Goal: Transaction & Acquisition: Purchase product/service

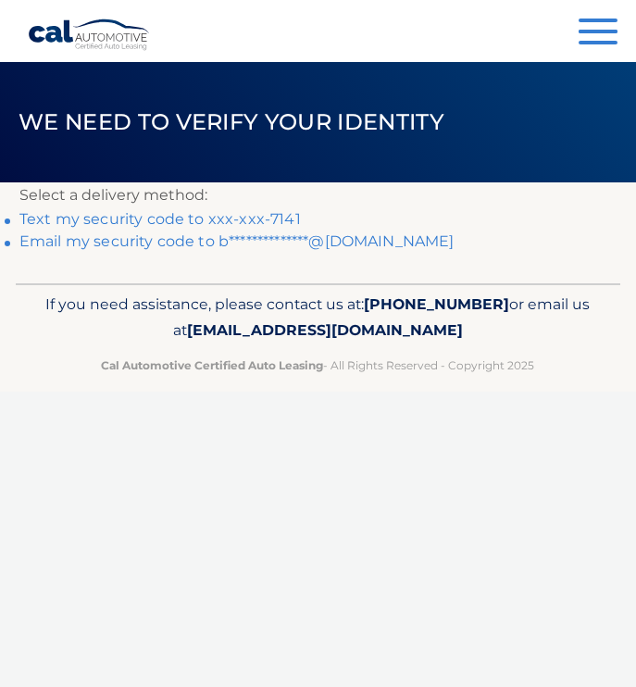
click at [160, 220] on link "Text my security code to xxx-xxx-7141" at bounding box center [159, 219] width 281 height 18
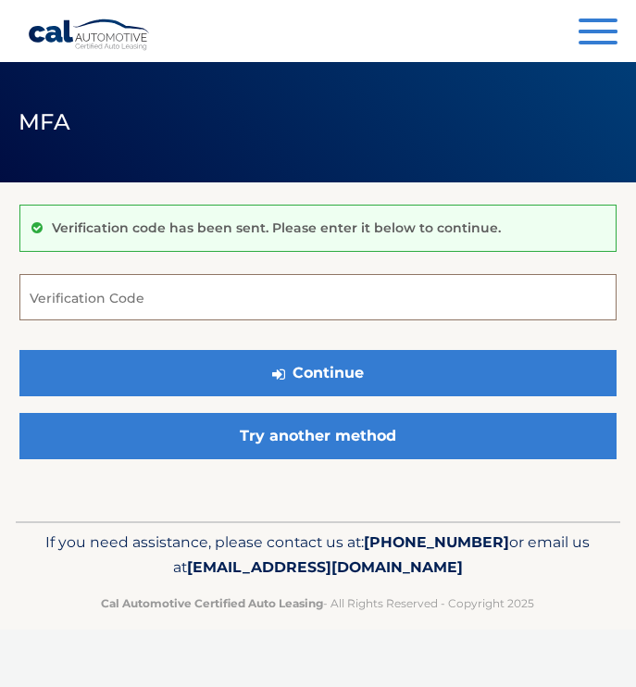
click at [109, 306] on input "Verification Code" at bounding box center [317, 297] width 597 height 46
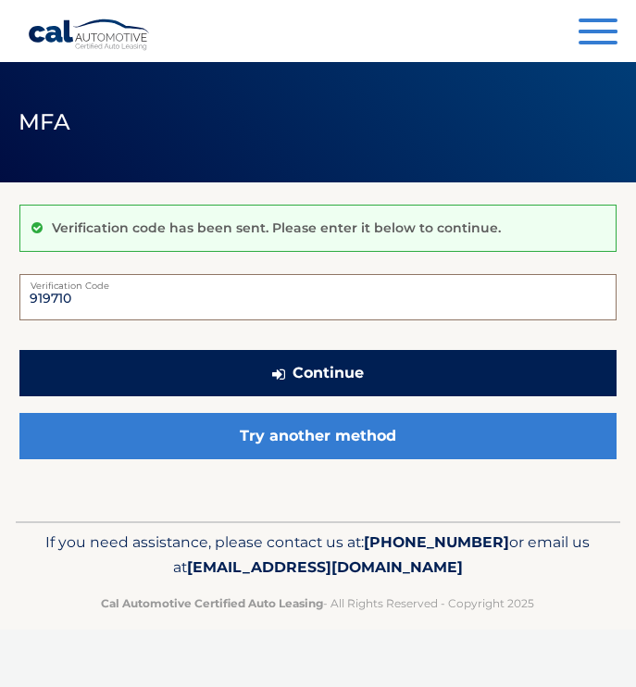
type input "919710"
click at [339, 378] on button "Continue" at bounding box center [317, 373] width 597 height 46
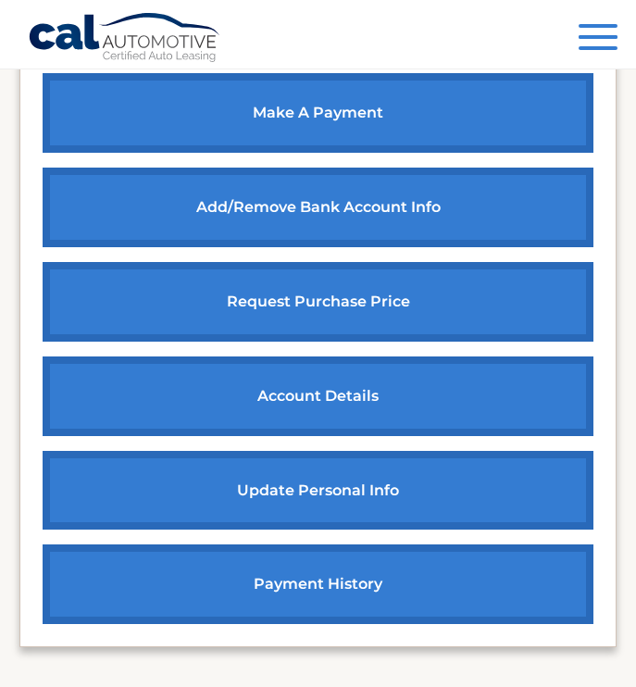
scroll to position [860, 0]
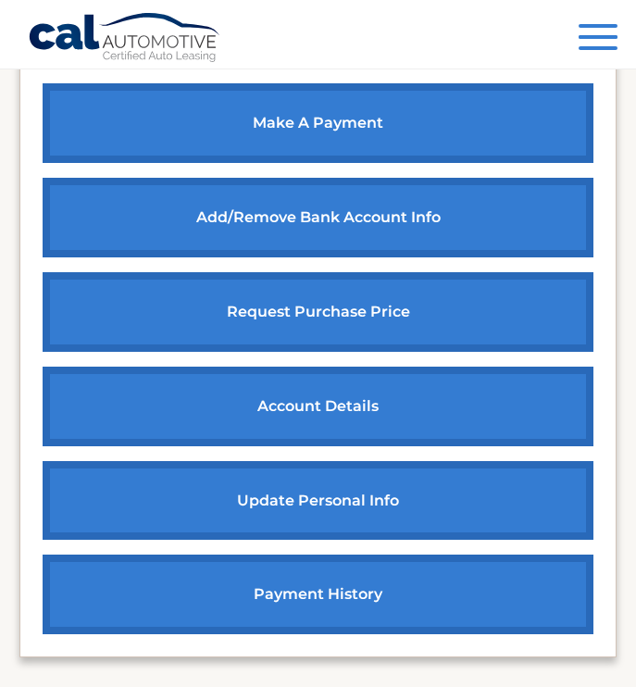
click at [326, 402] on link "account details" at bounding box center [318, 406] width 551 height 80
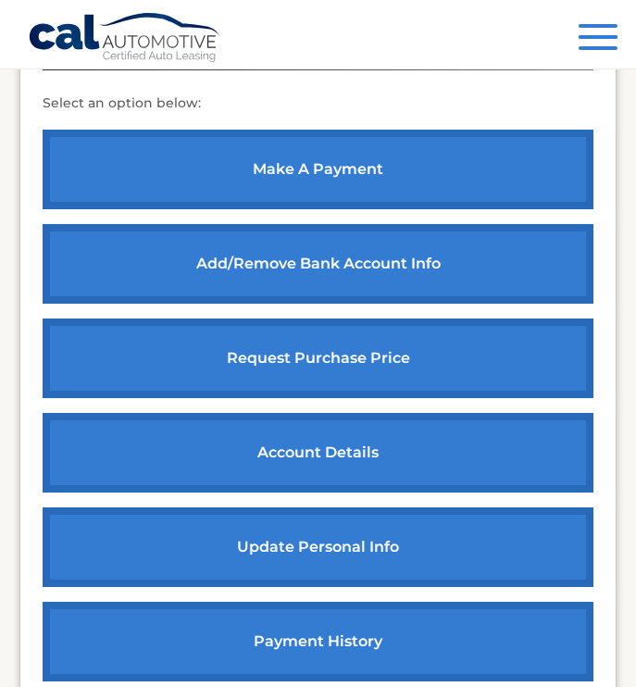
scroll to position [728, 0]
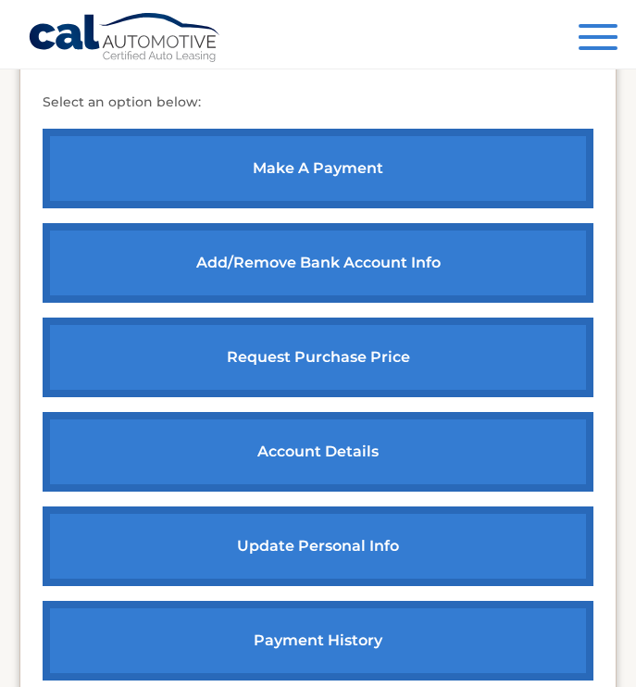
click at [311, 538] on link "update personal info" at bounding box center [318, 546] width 551 height 80
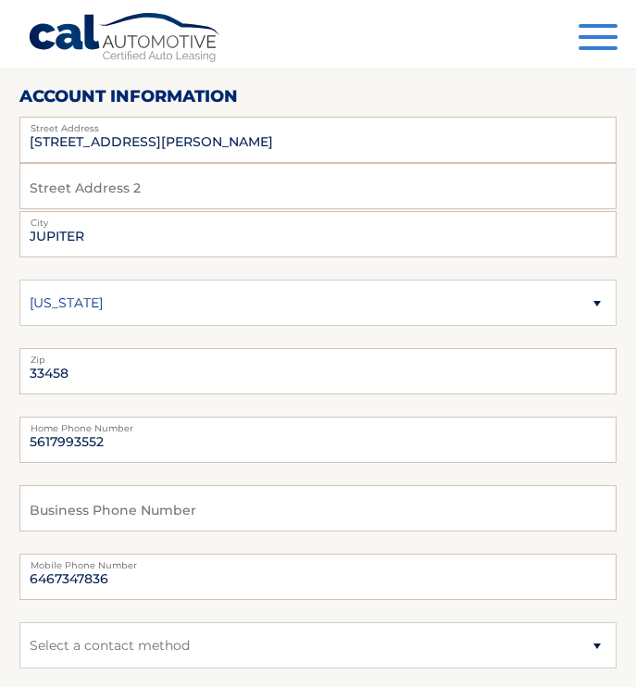
scroll to position [187, 0]
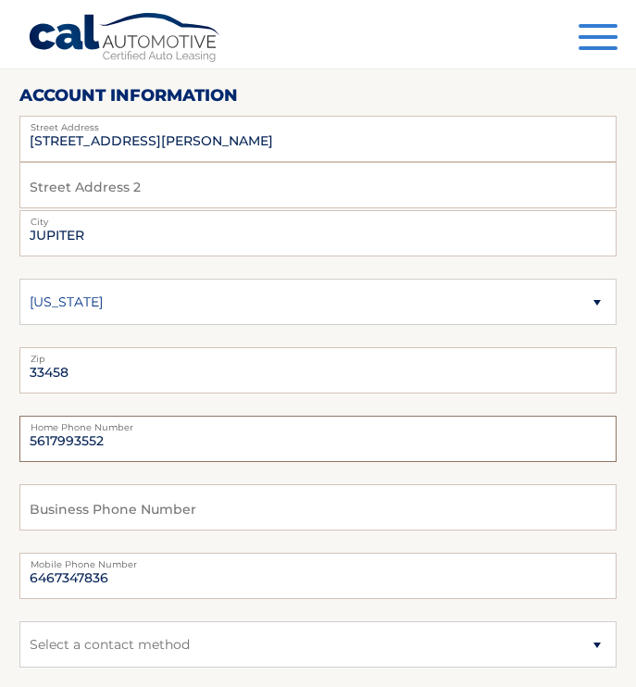
drag, startPoint x: 108, startPoint y: 439, endPoint x: 12, endPoint y: 446, distance: 96.5
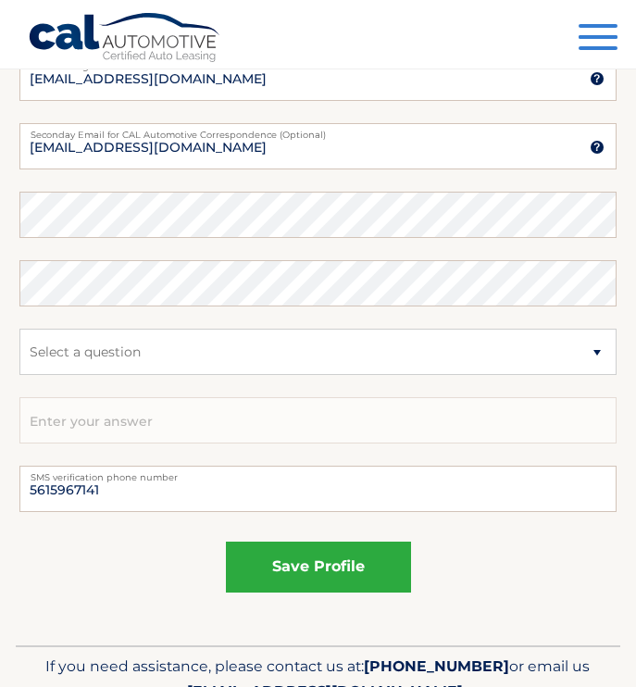
scroll to position [1172, 0]
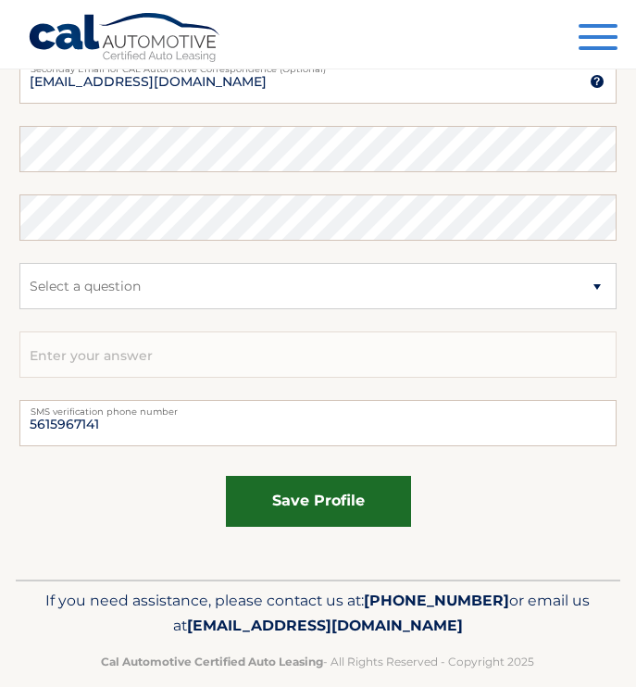
click at [307, 500] on button "save profile" at bounding box center [318, 501] width 185 height 51
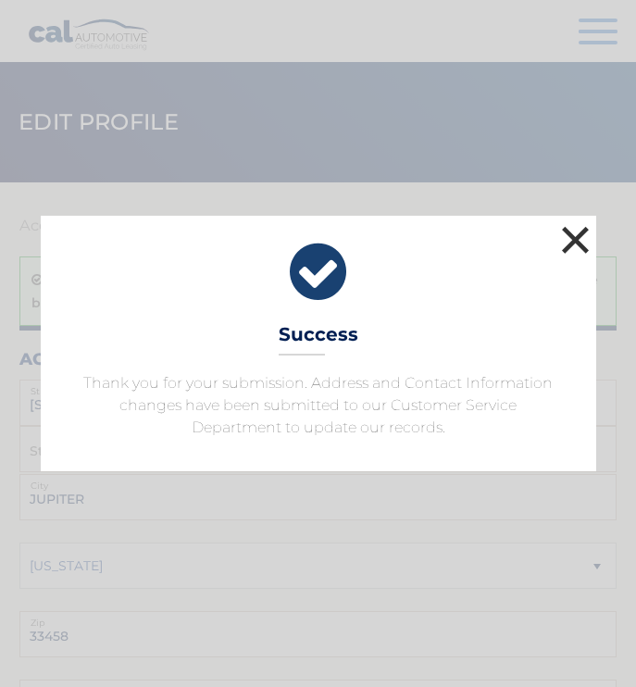
click at [574, 245] on button "×" at bounding box center [575, 239] width 37 height 37
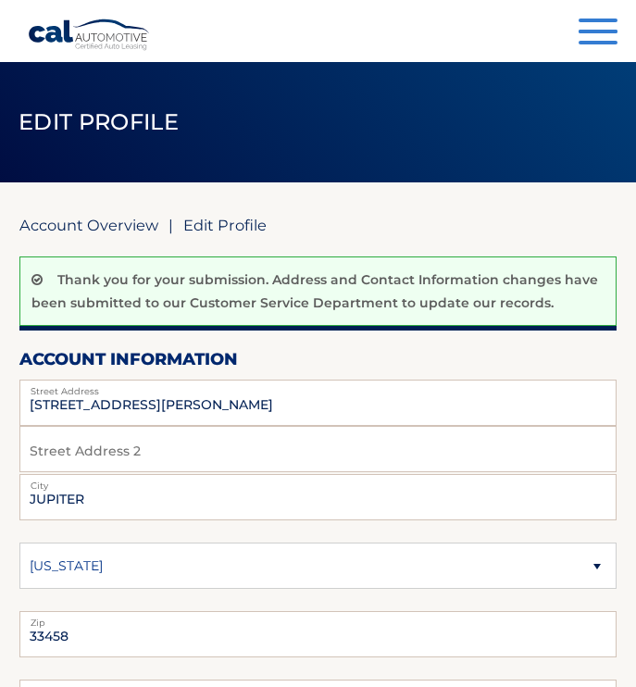
click at [107, 226] on link "Account Overview" at bounding box center [88, 225] width 139 height 19
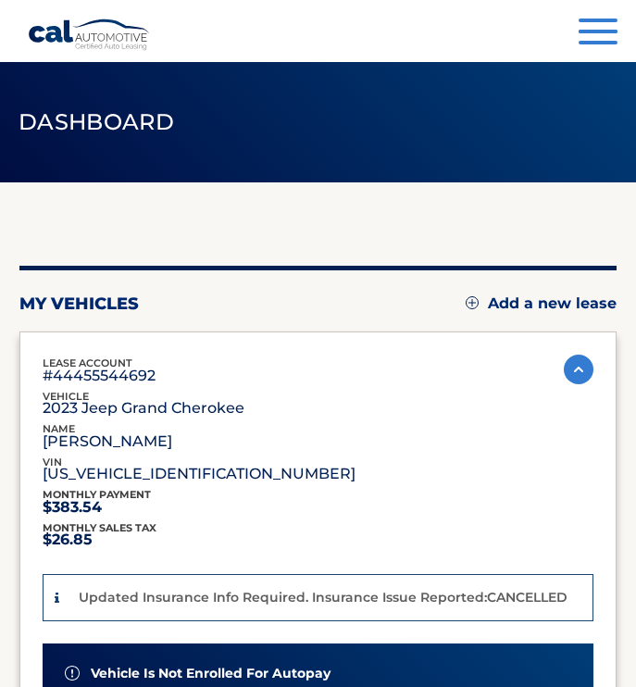
click at [255, 599] on p "Updated Insurance Info Required. Insurance Issue Reported:CANCELLED" at bounding box center [323, 596] width 489 height 17
click at [527, 595] on p "Updated Insurance Info Required. Insurance Issue Reported:CANCELLED" at bounding box center [323, 596] width 489 height 17
click at [289, 592] on p "Updated Insurance Info Required. Insurance Issue Reported:CANCELLED" at bounding box center [323, 596] width 489 height 17
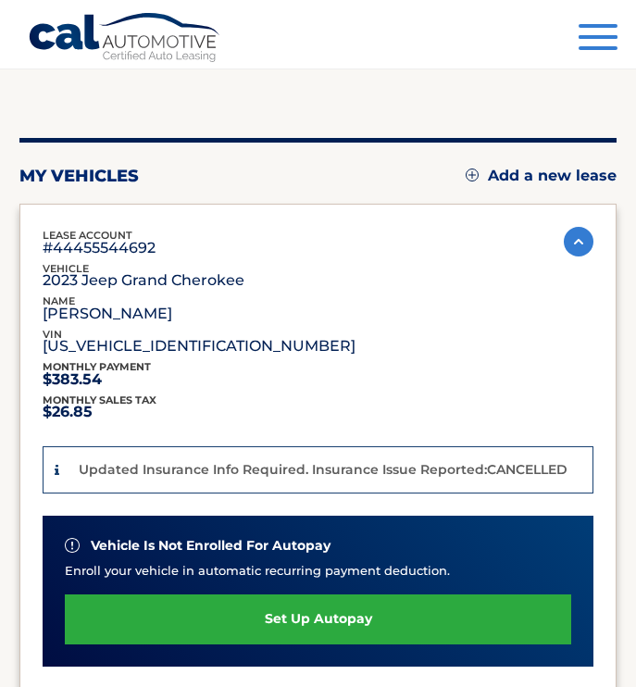
scroll to position [130, 0]
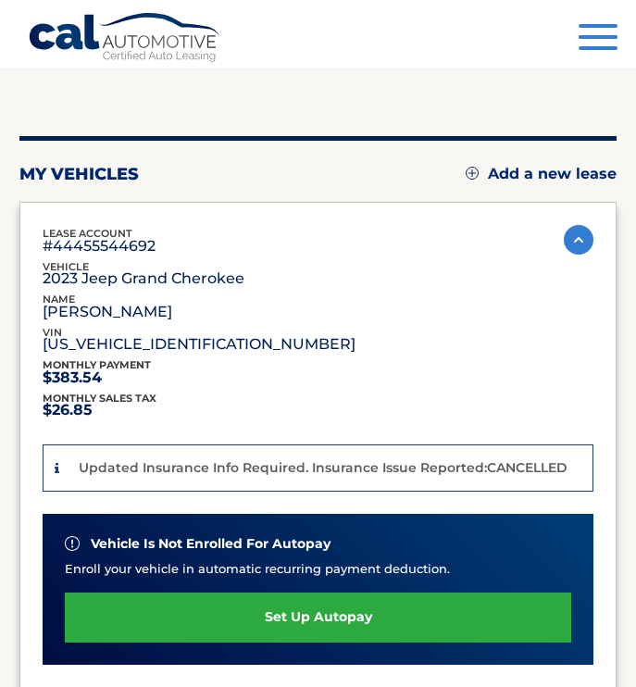
click at [591, 35] on span "button" at bounding box center [597, 37] width 39 height 4
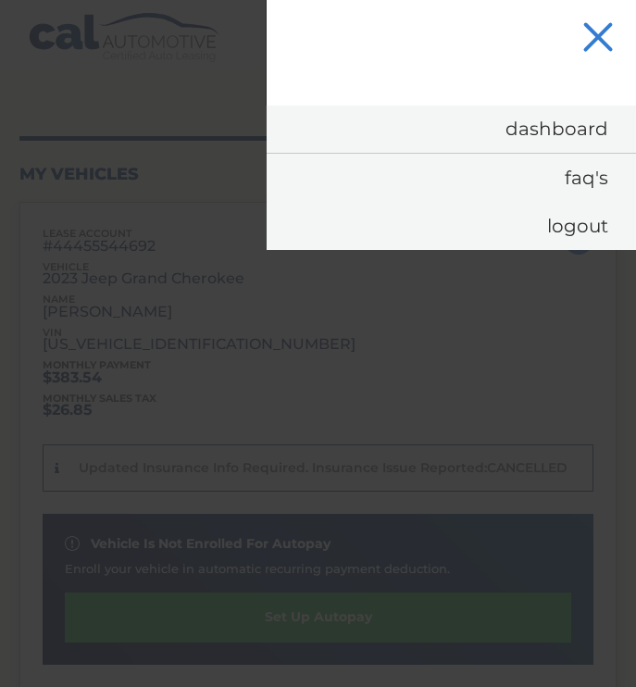
click at [318, 306] on div at bounding box center [318, 343] width 636 height 687
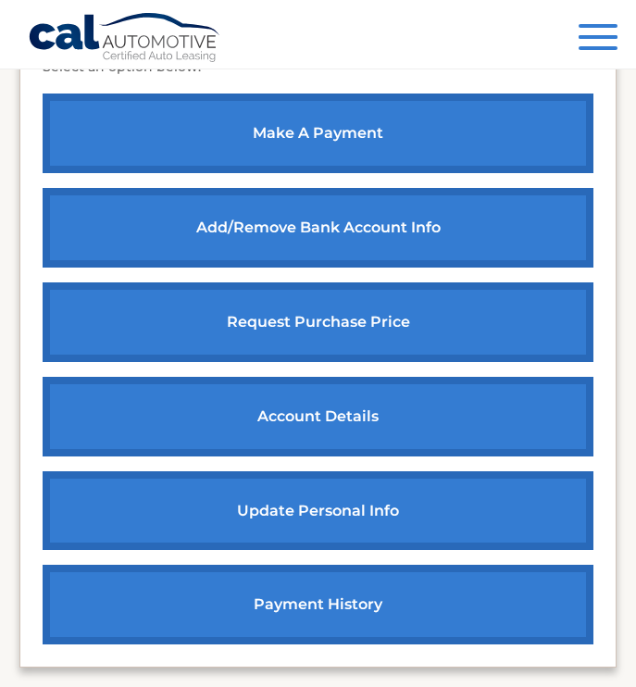
scroll to position [848, 0]
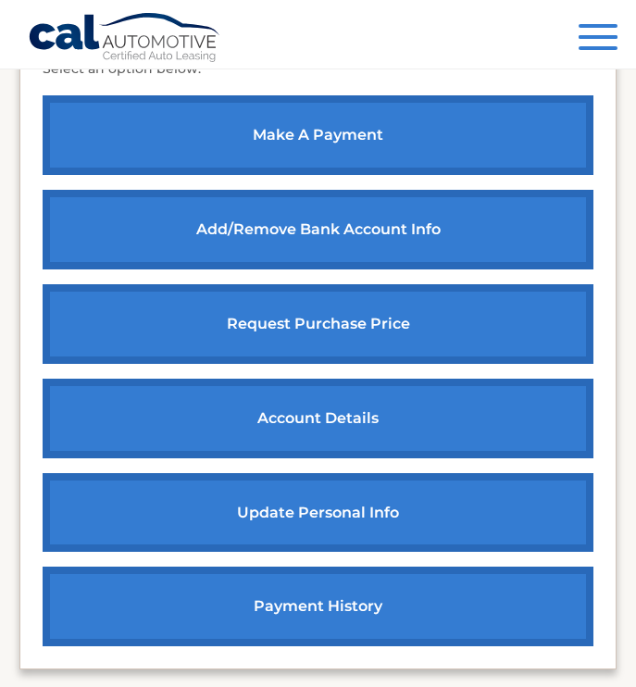
click at [305, 596] on link "payment history" at bounding box center [318, 606] width 551 height 80
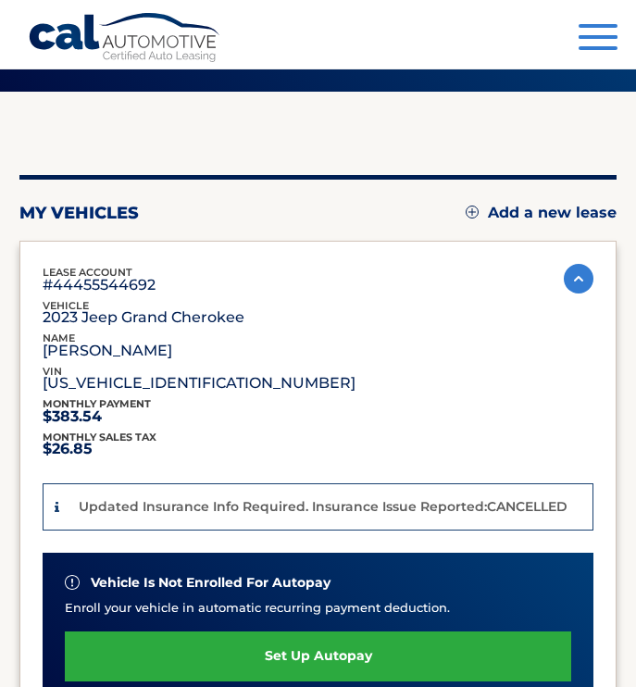
scroll to position [0, 0]
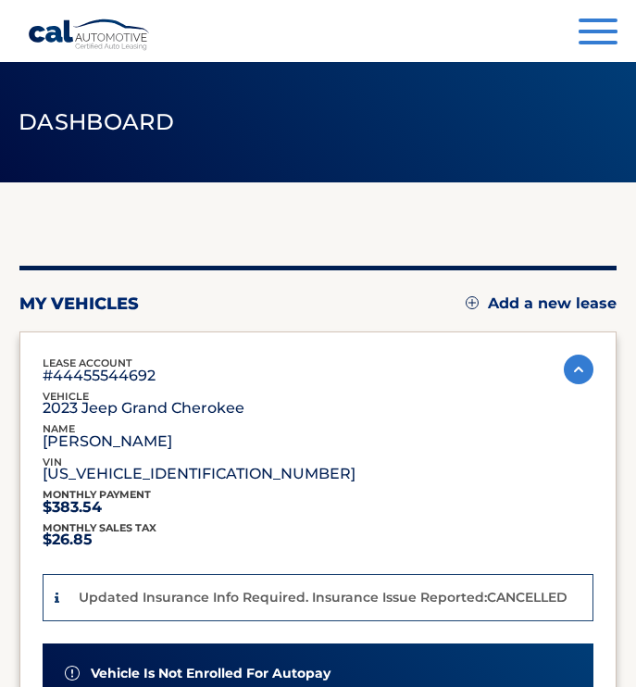
click at [322, 421] on div "lease account #44455544692 vehicle 2023 Jeep Grand Cherokee name COLLEEN HERNAN…" at bounding box center [254, 419] width 423 height 131
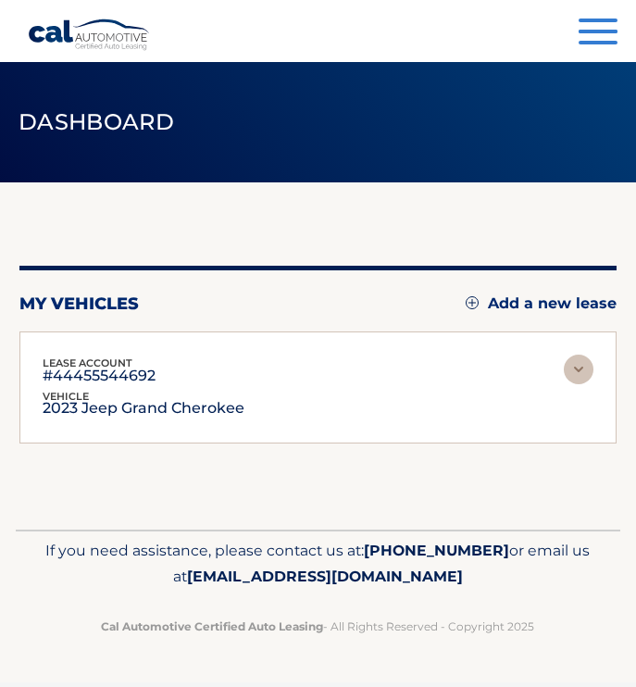
click at [322, 421] on div "lease account #44455544692 vehicle 2023 Jeep Grand Cherokee name COLLEEN HERNAN…" at bounding box center [317, 387] width 597 height 112
click at [591, 375] on img at bounding box center [578, 369] width 30 height 30
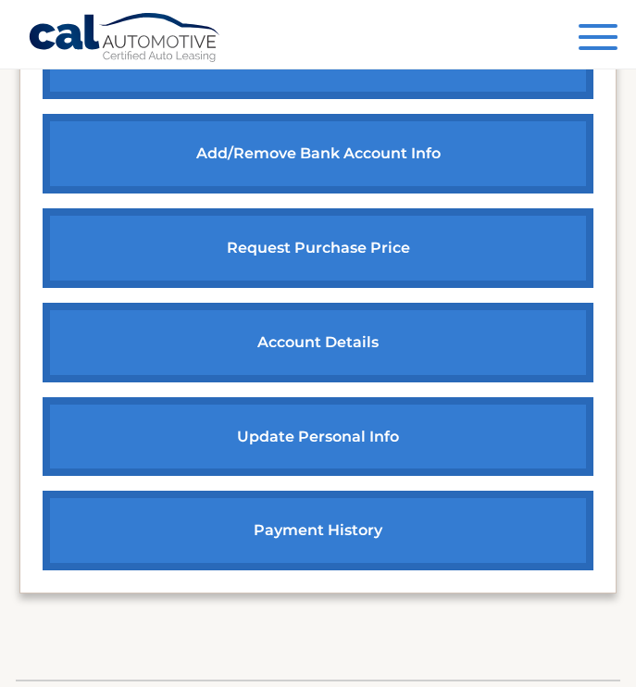
scroll to position [925, 0]
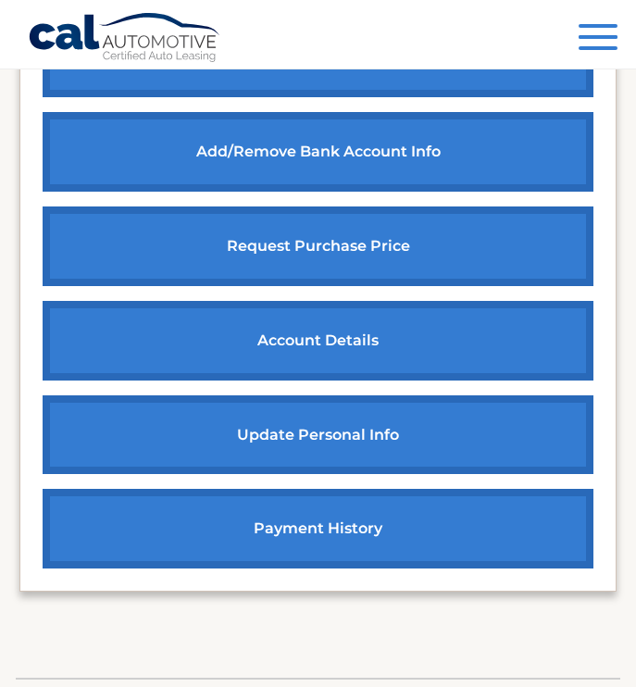
click at [323, 435] on link "update personal info" at bounding box center [318, 435] width 551 height 80
click at [591, 39] on button "Menu" at bounding box center [597, 39] width 39 height 31
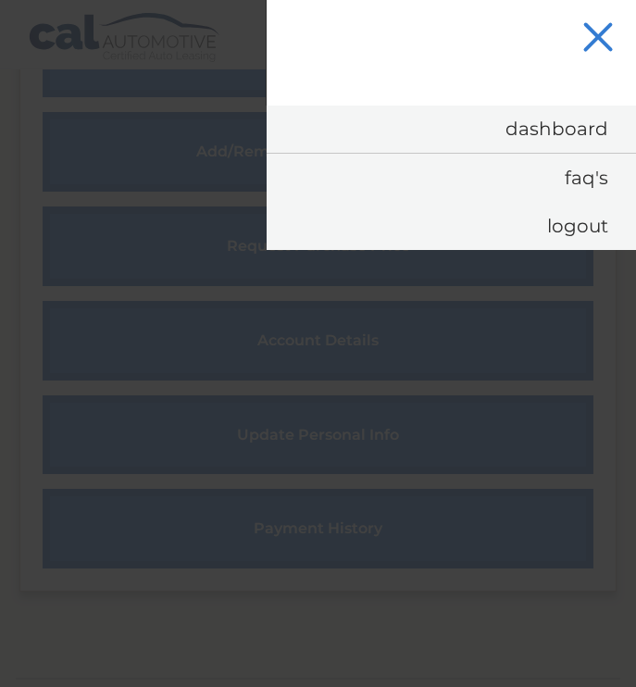
click at [596, 33] on span "button" at bounding box center [597, 37] width 31 height 31
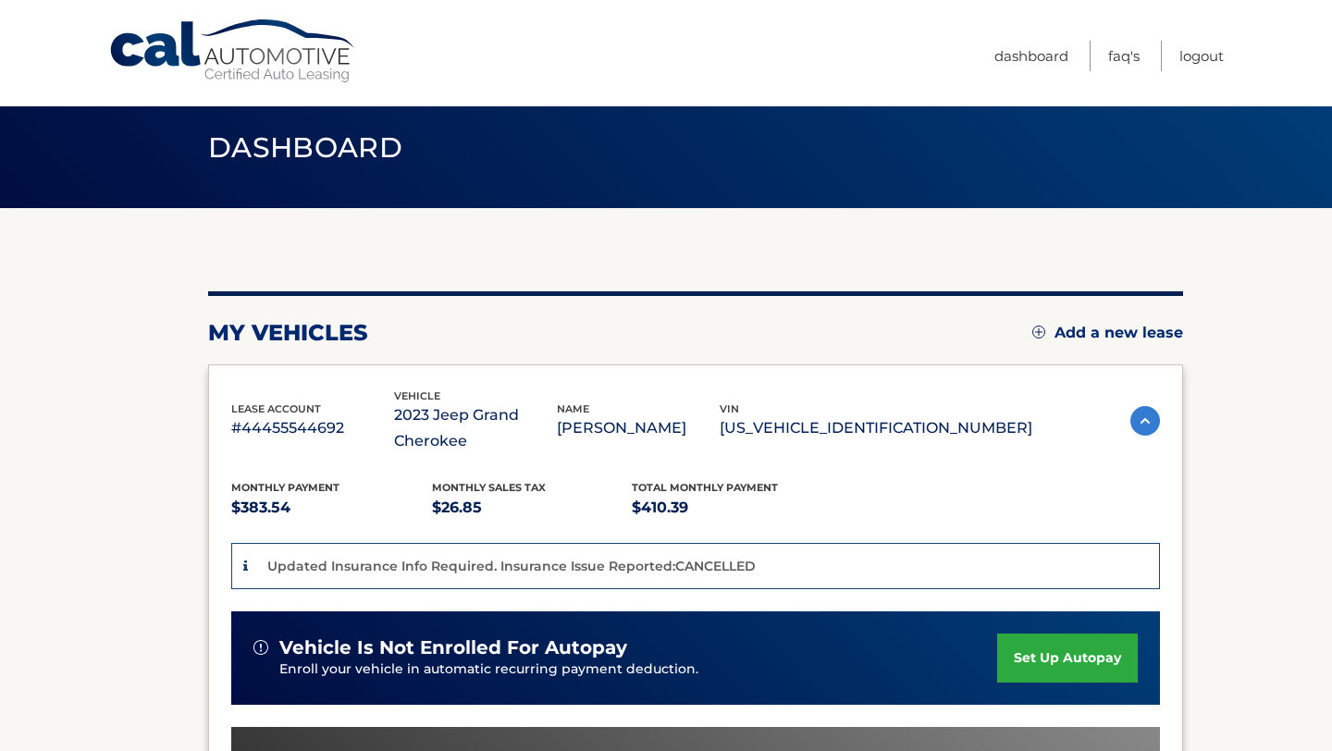
scroll to position [0, 0]
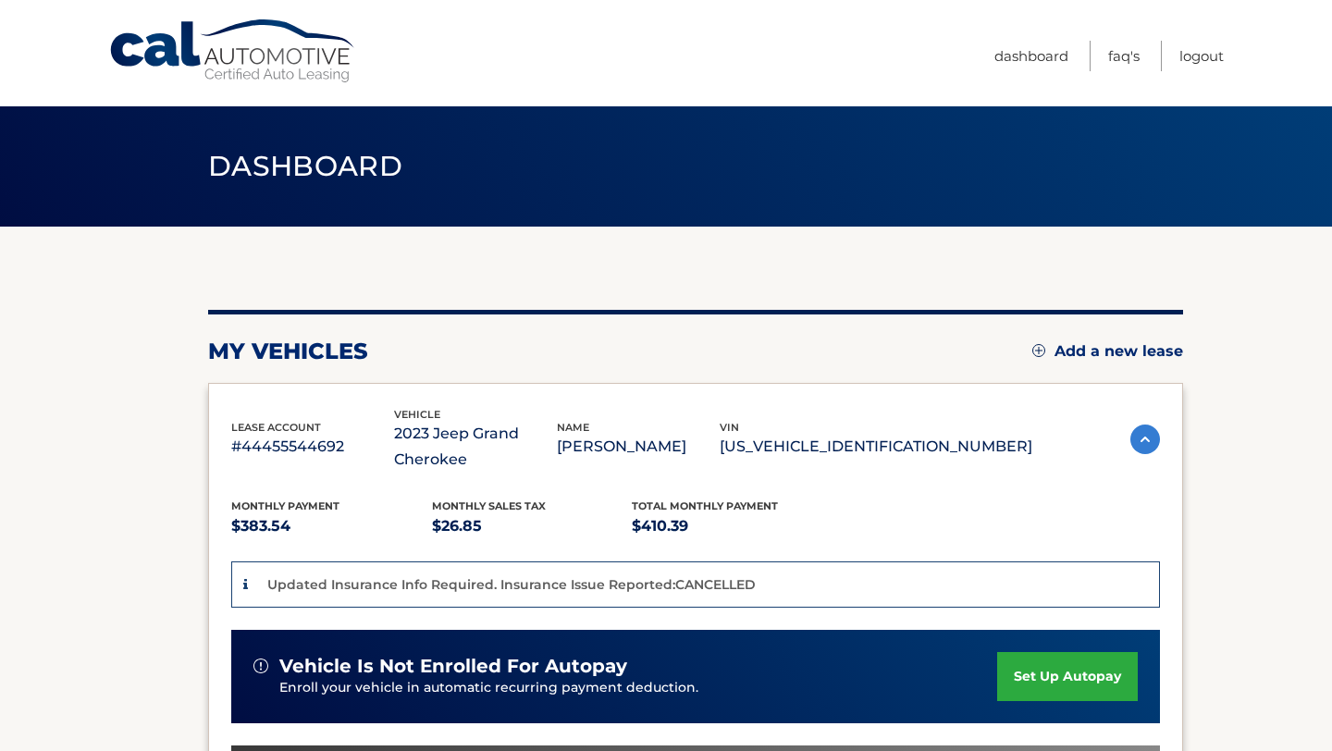
click at [578, 600] on div "Updated Insurance Info Required. Insurance Issue Reported:CANCELLED" at bounding box center [695, 585] width 929 height 47
click at [577, 590] on p "Updated Insurance Info Required. Insurance Issue Reported:CANCELLED" at bounding box center [511, 584] width 489 height 17
click at [243, 582] on icon at bounding box center [245, 584] width 5 height 13
click at [635, 596] on div "Updated Insurance Info Required. Insurance Issue Reported:CANCELLED" at bounding box center [695, 585] width 929 height 47
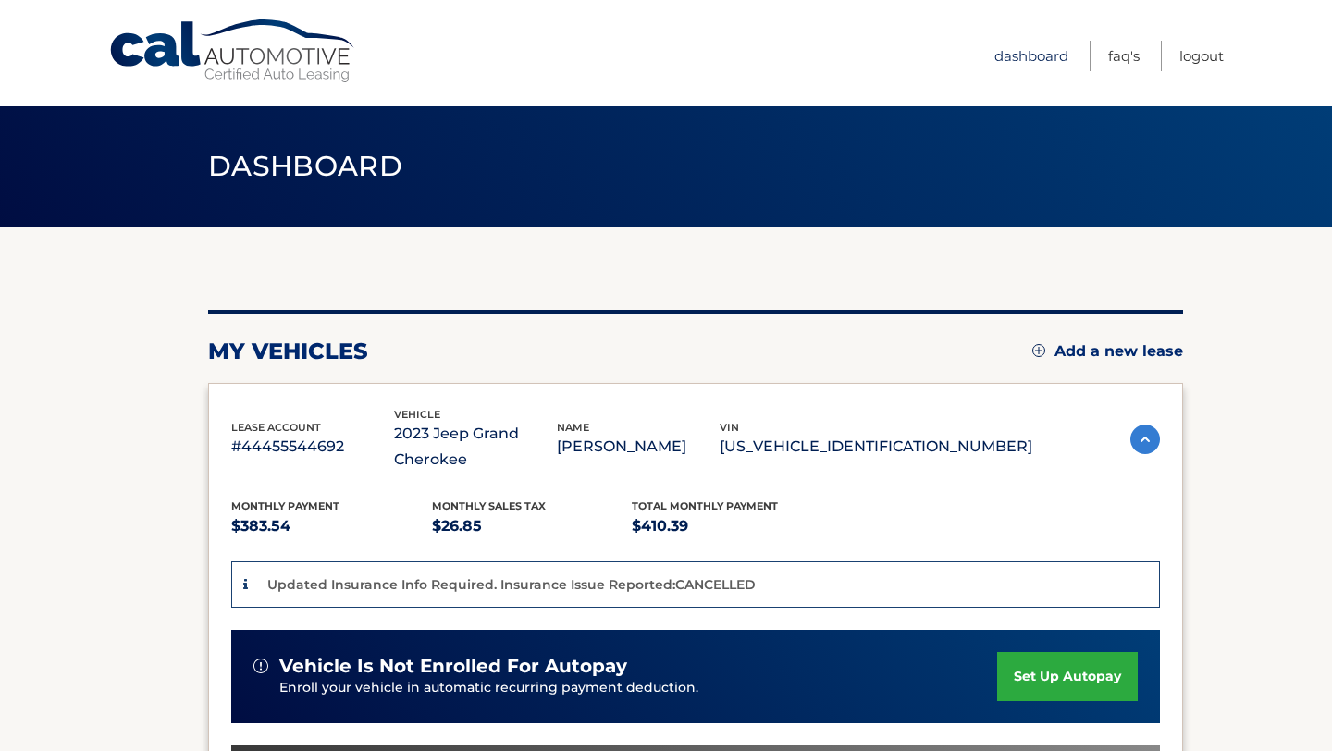
click at [635, 66] on link "Dashboard" at bounding box center [1032, 56] width 74 height 31
click at [635, 58] on link "Dashboard" at bounding box center [1032, 56] width 74 height 31
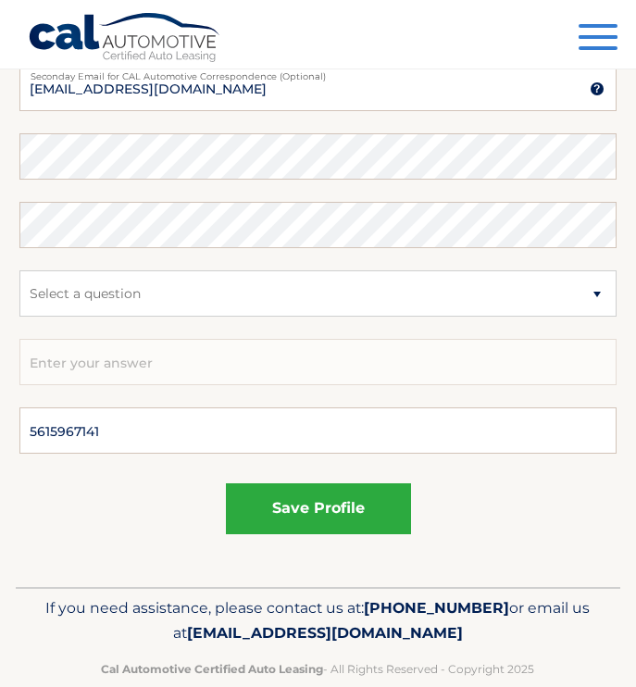
scroll to position [1172, 0]
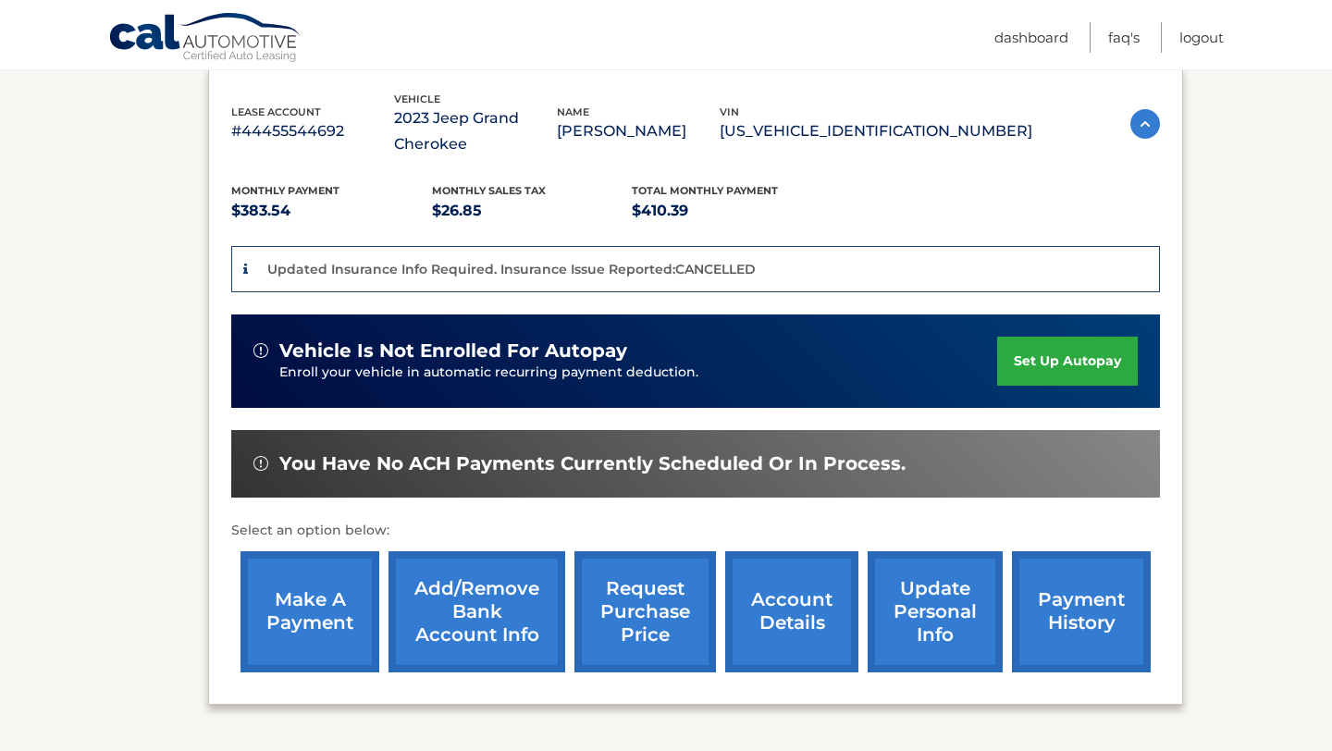
scroll to position [278, 0]
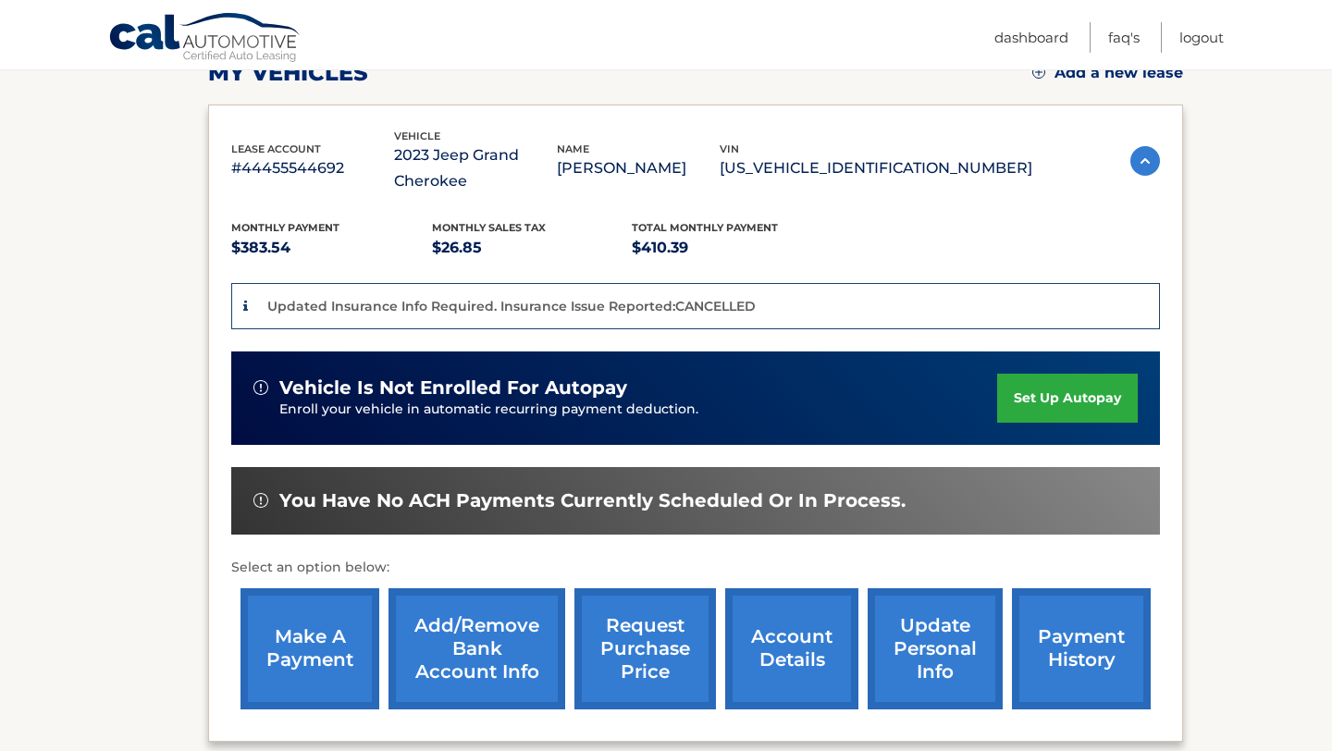
click at [1141, 168] on img at bounding box center [1146, 161] width 30 height 30
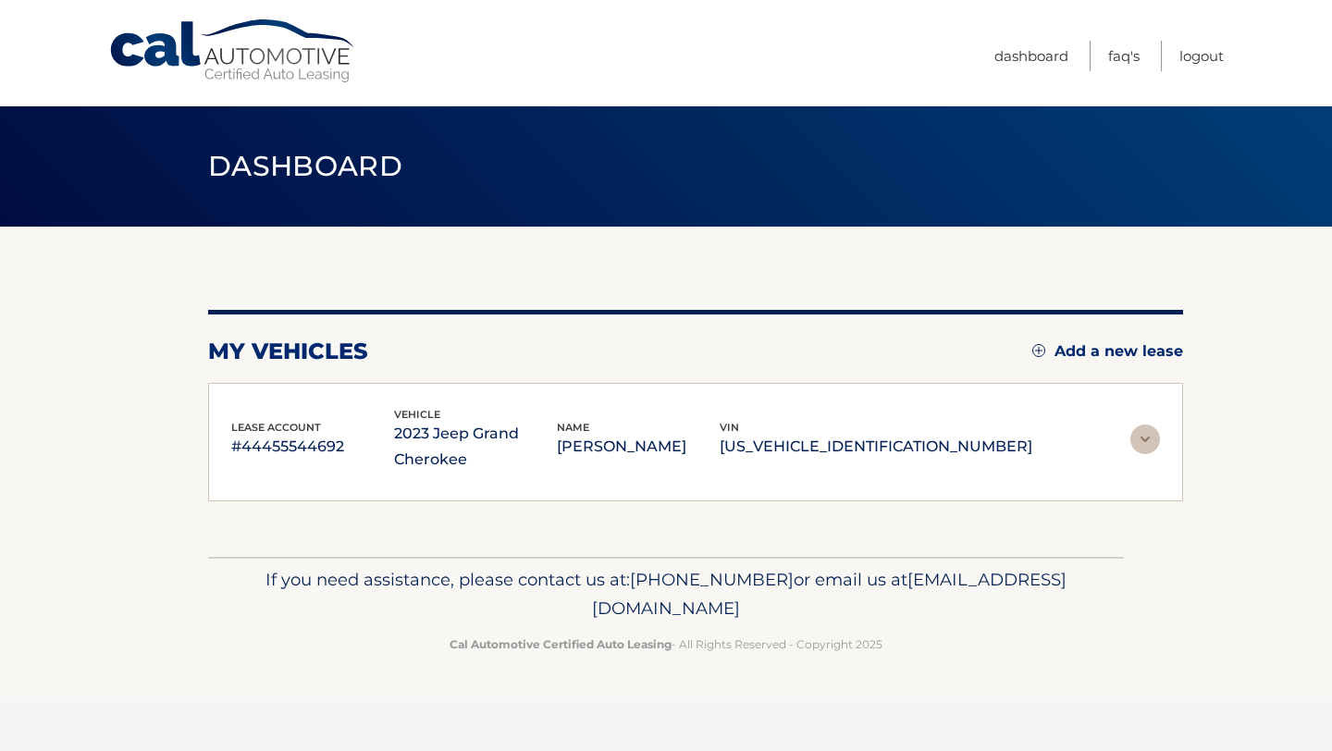
scroll to position [0, 0]
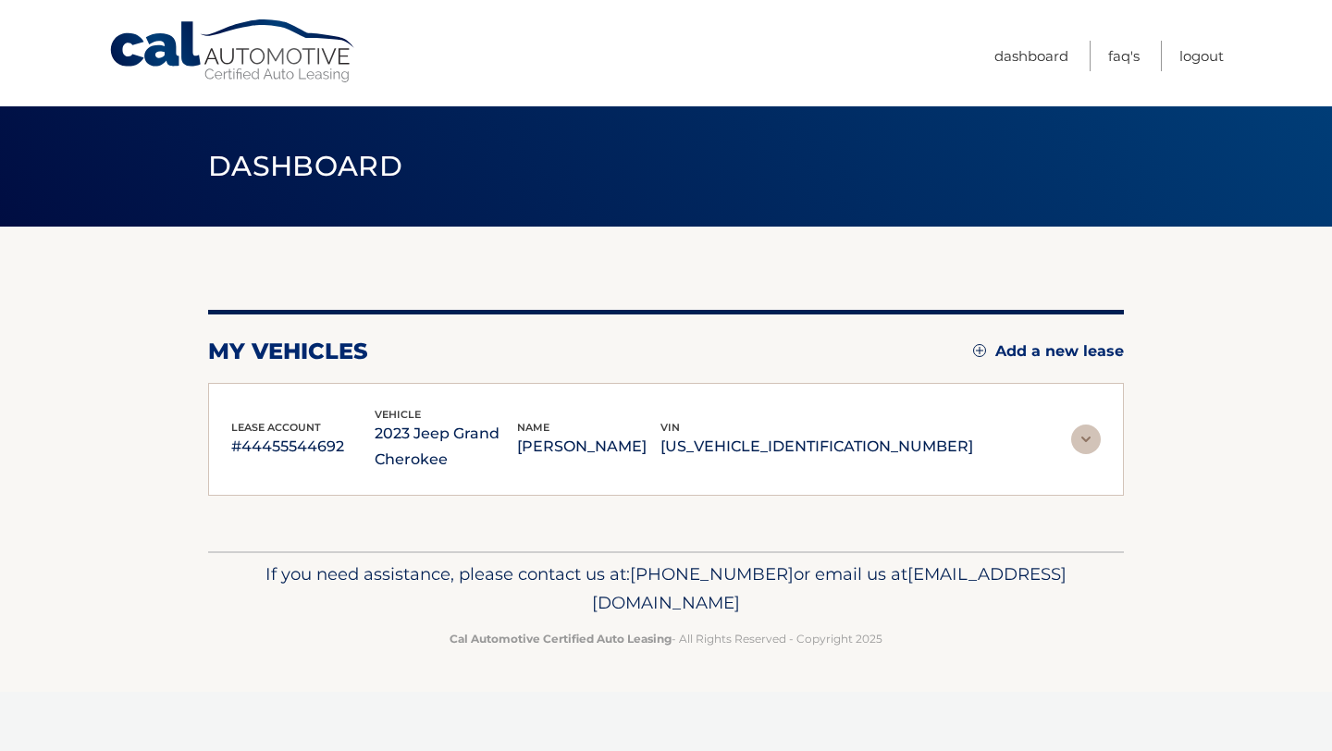
click at [1082, 448] on img at bounding box center [1086, 440] width 30 height 30
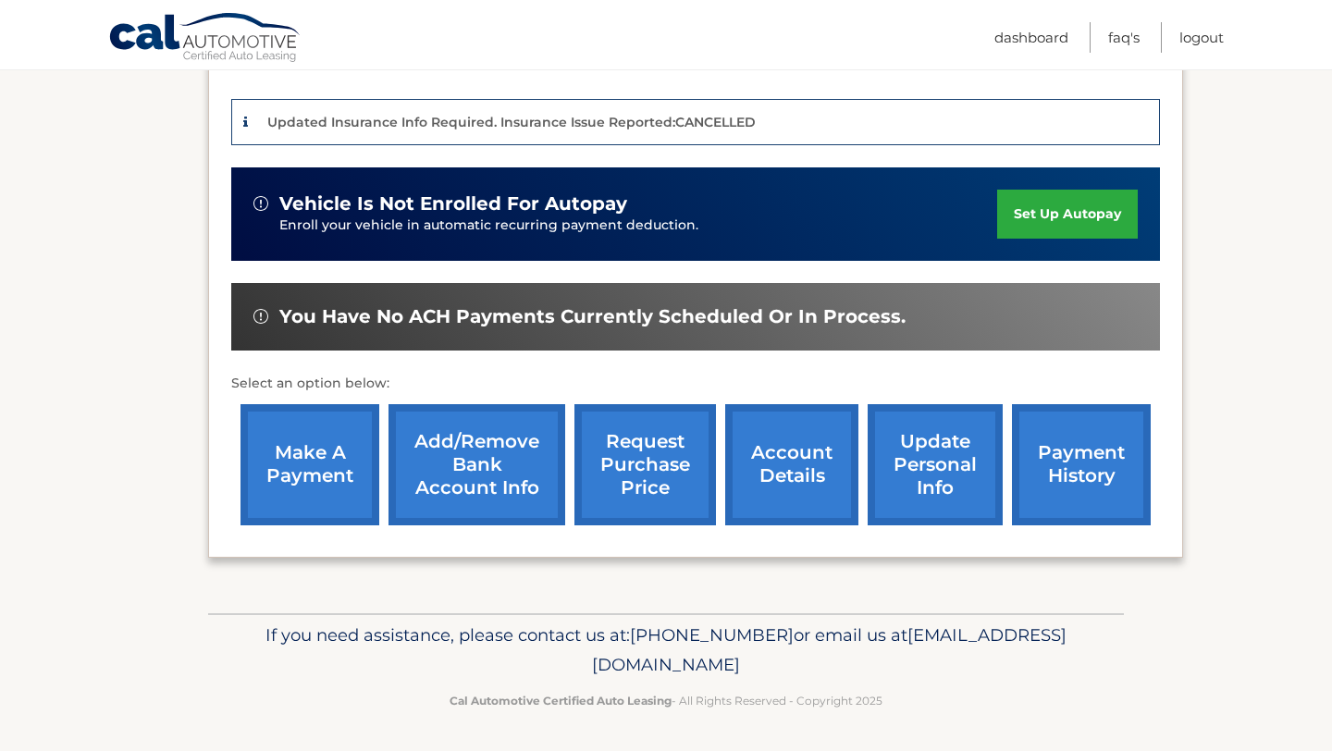
scroll to position [464, 0]
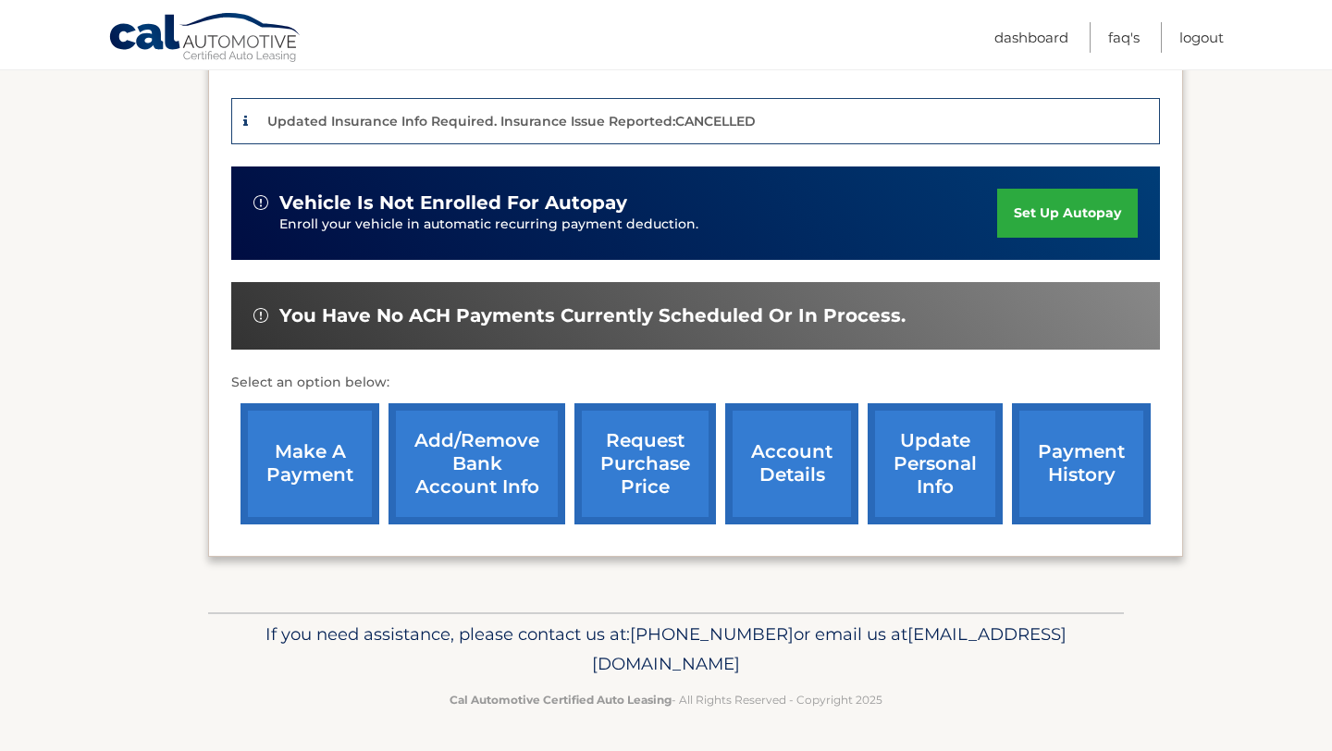
click at [795, 474] on link "account details" at bounding box center [791, 463] width 133 height 121
click at [793, 474] on link "account details" at bounding box center [791, 463] width 133 height 121
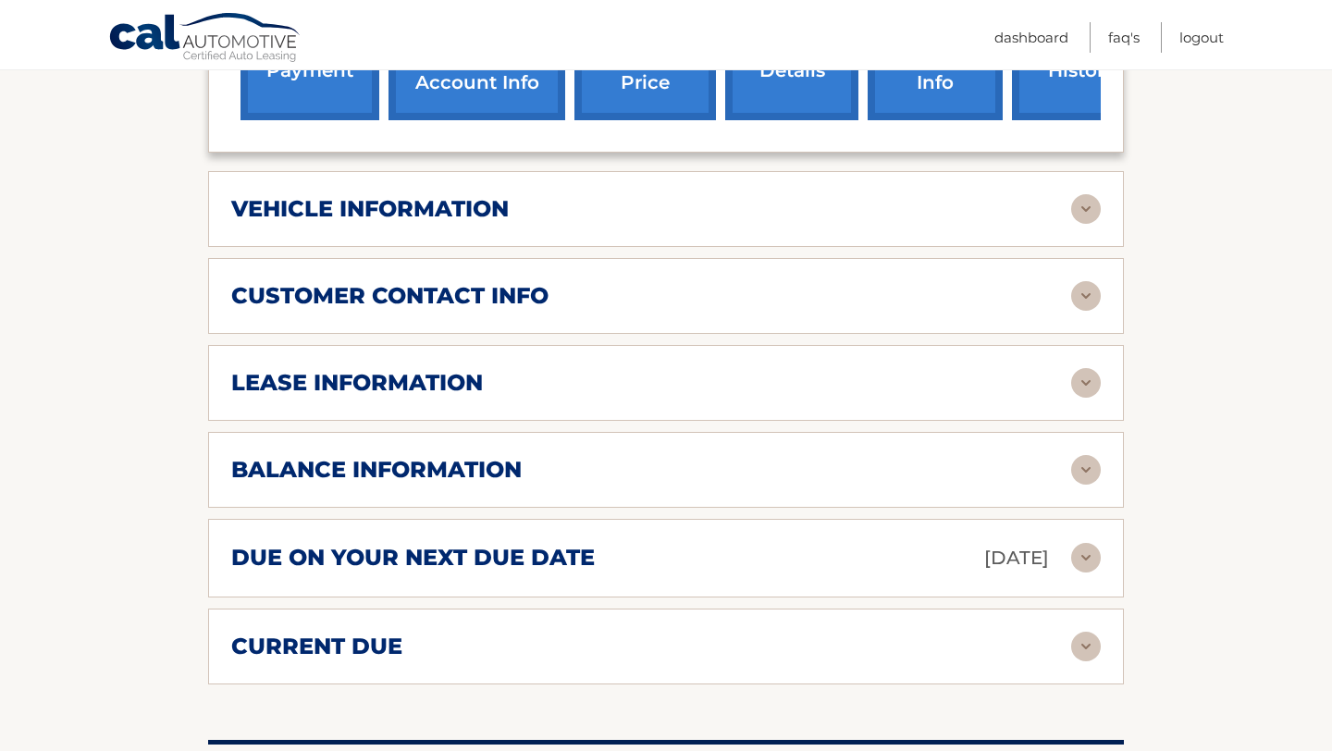
scroll to position [851, 0]
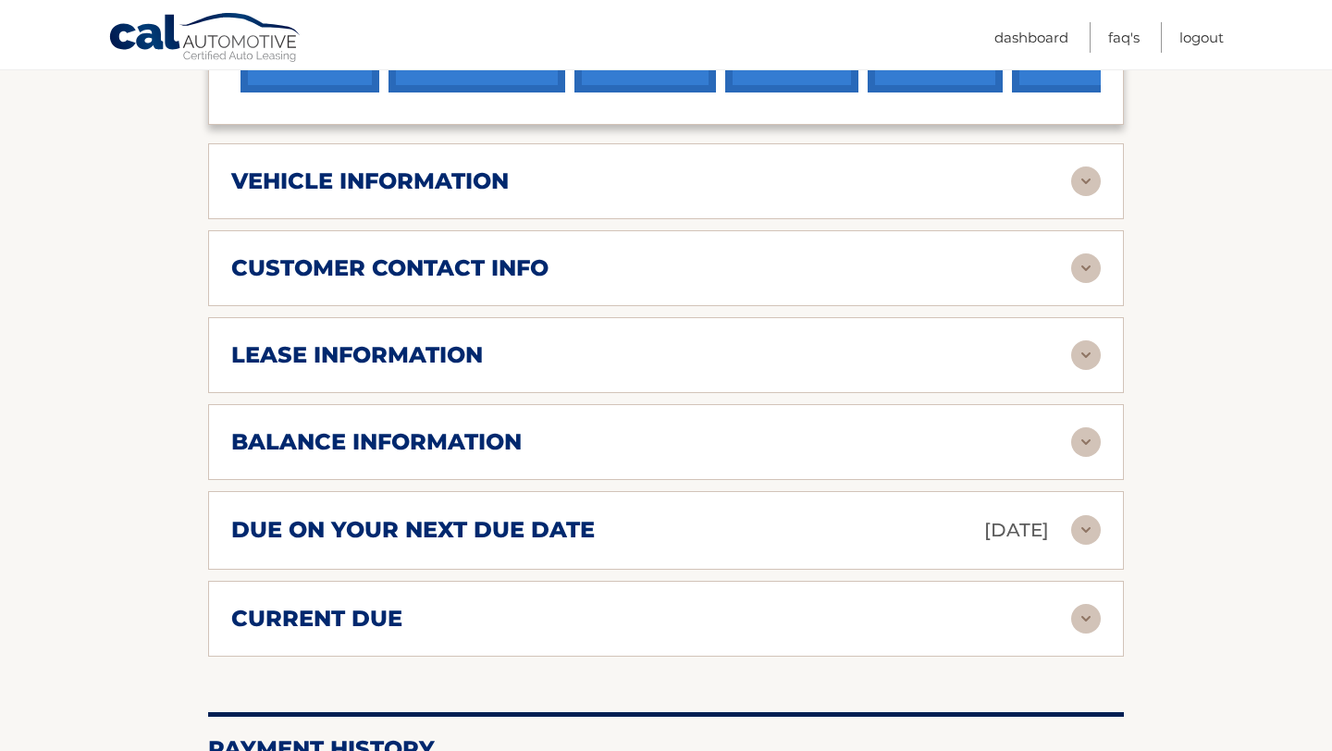
click at [1100, 193] on img at bounding box center [1086, 182] width 30 height 30
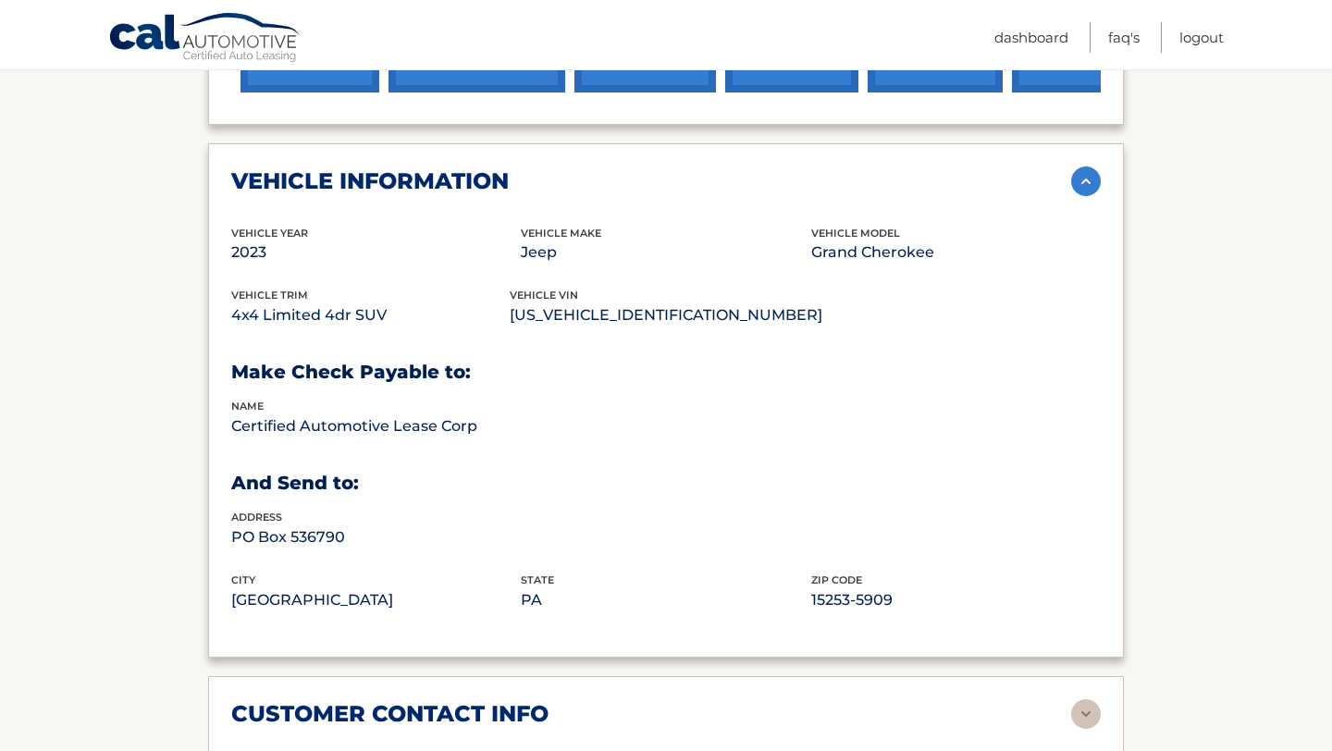
click at [1083, 182] on img at bounding box center [1086, 182] width 30 height 30
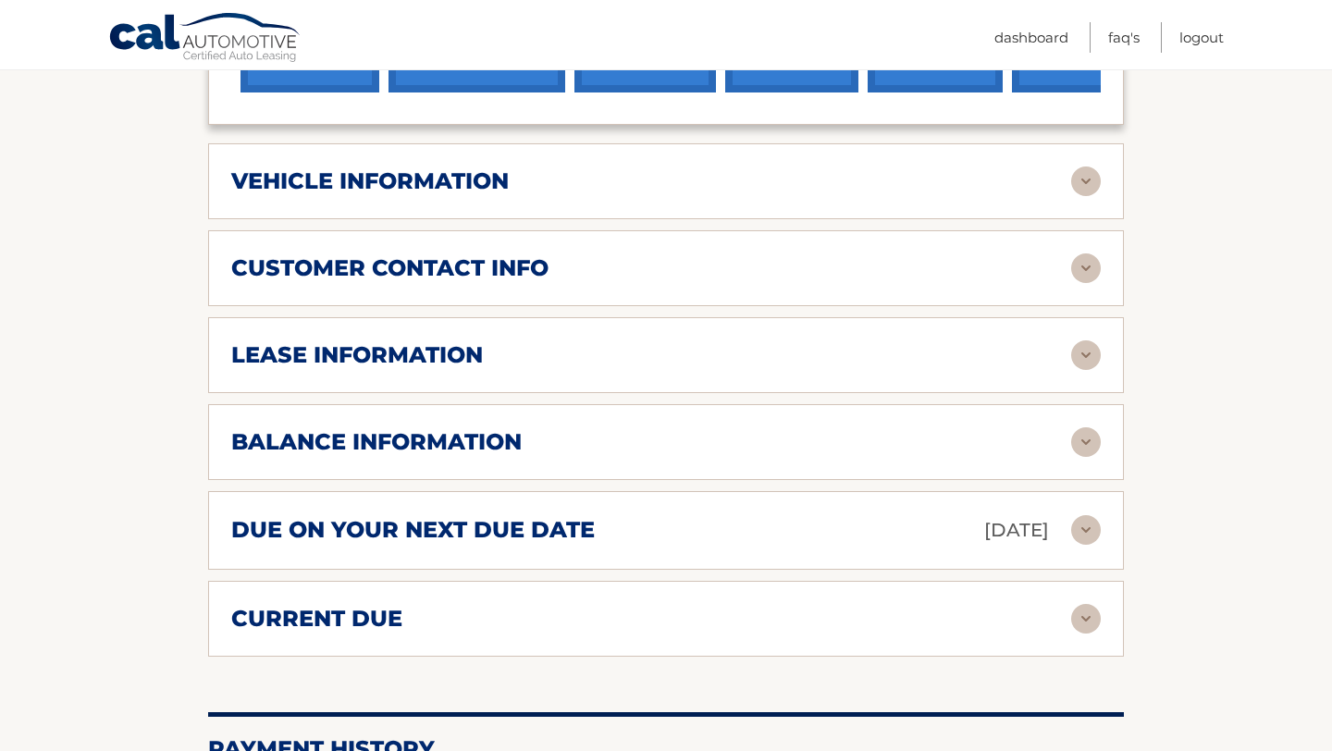
click at [1085, 278] on img at bounding box center [1086, 269] width 30 height 30
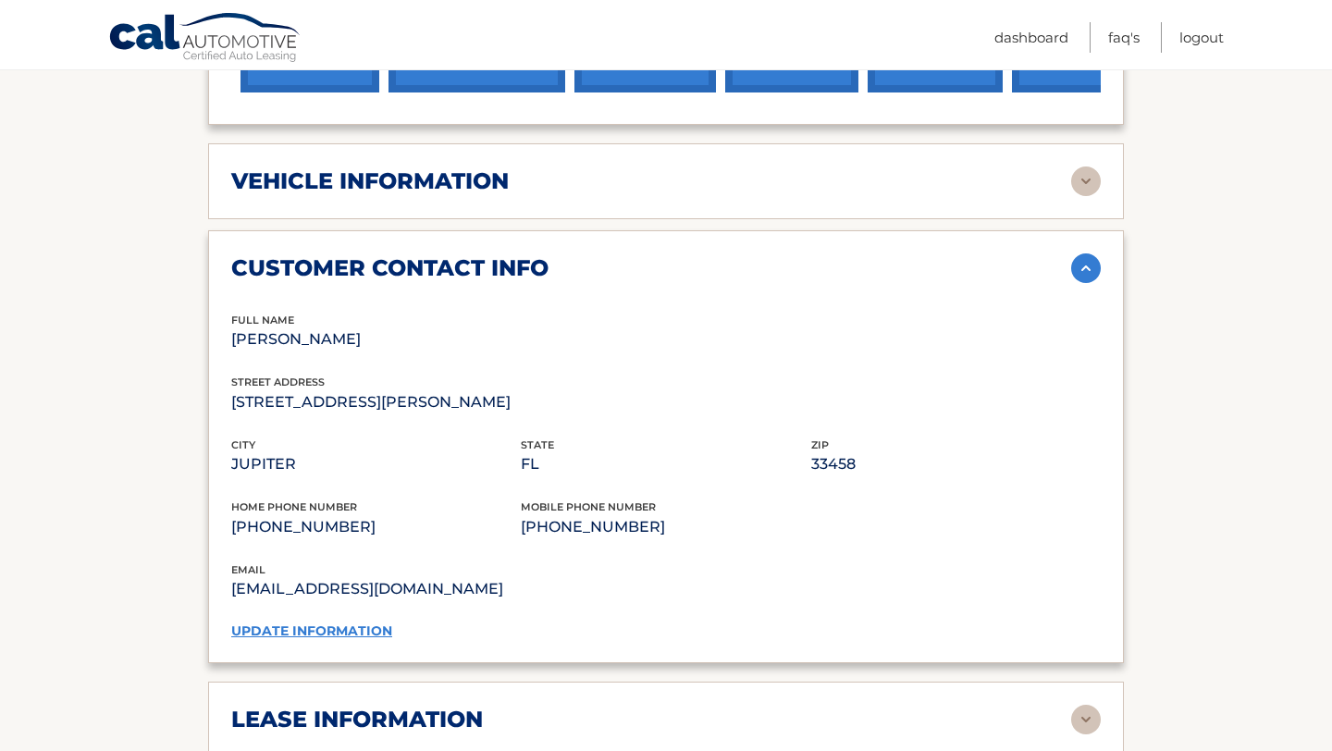
click at [1085, 278] on img at bounding box center [1086, 269] width 30 height 30
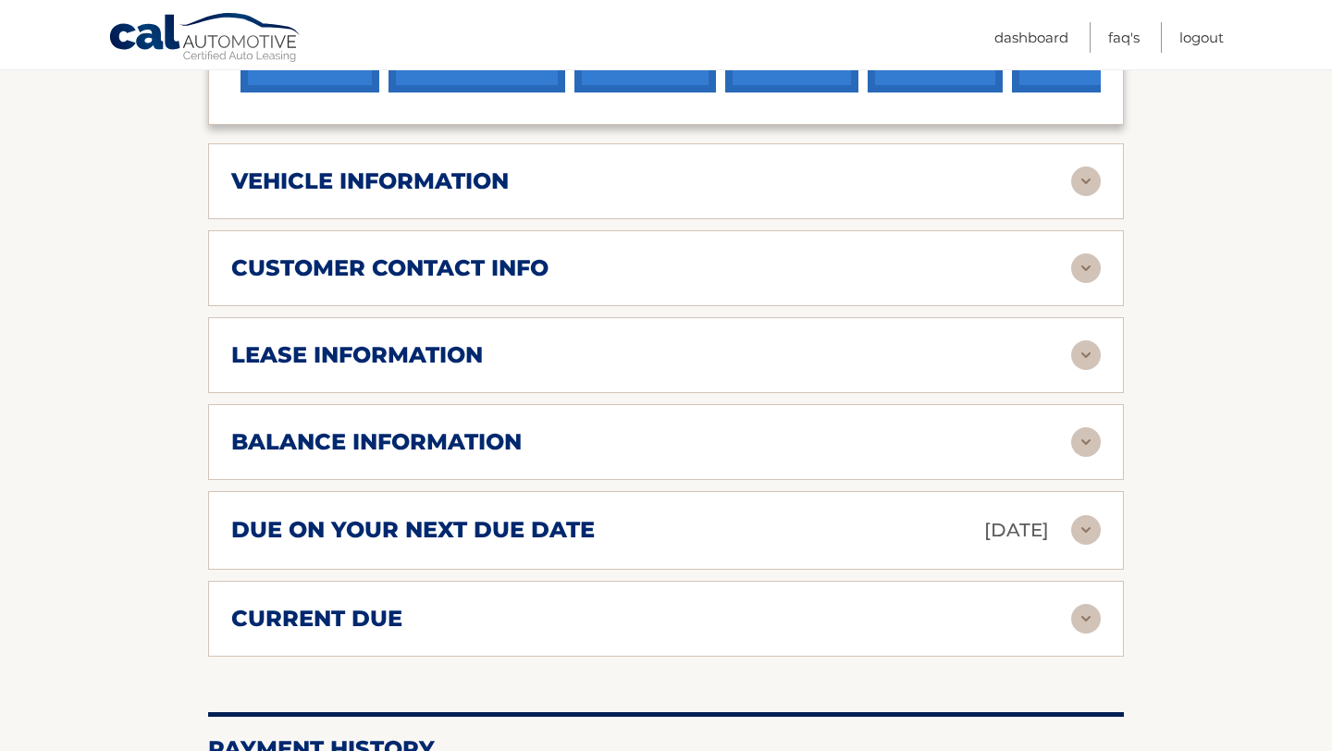
click at [1085, 278] on img at bounding box center [1086, 269] width 30 height 30
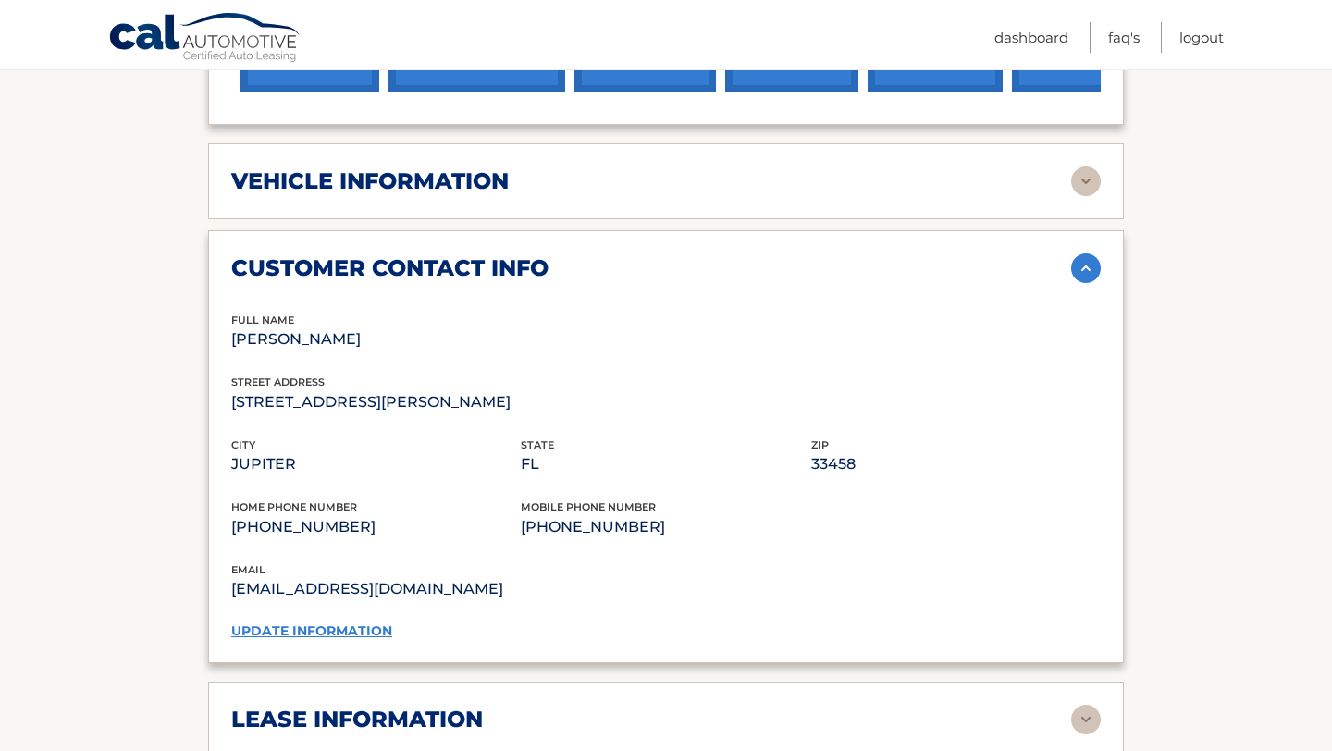
click at [1085, 278] on img at bounding box center [1086, 269] width 30 height 30
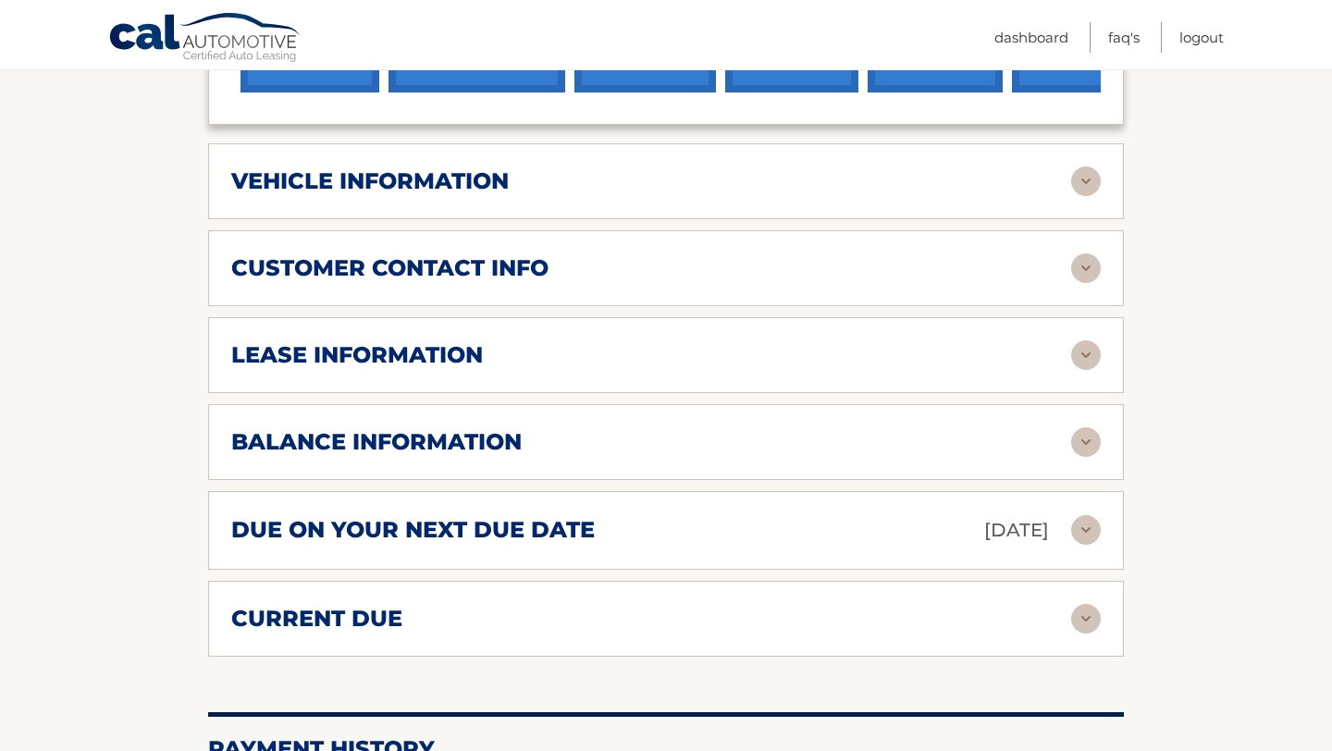
click at [1084, 271] on img at bounding box center [1086, 269] width 30 height 30
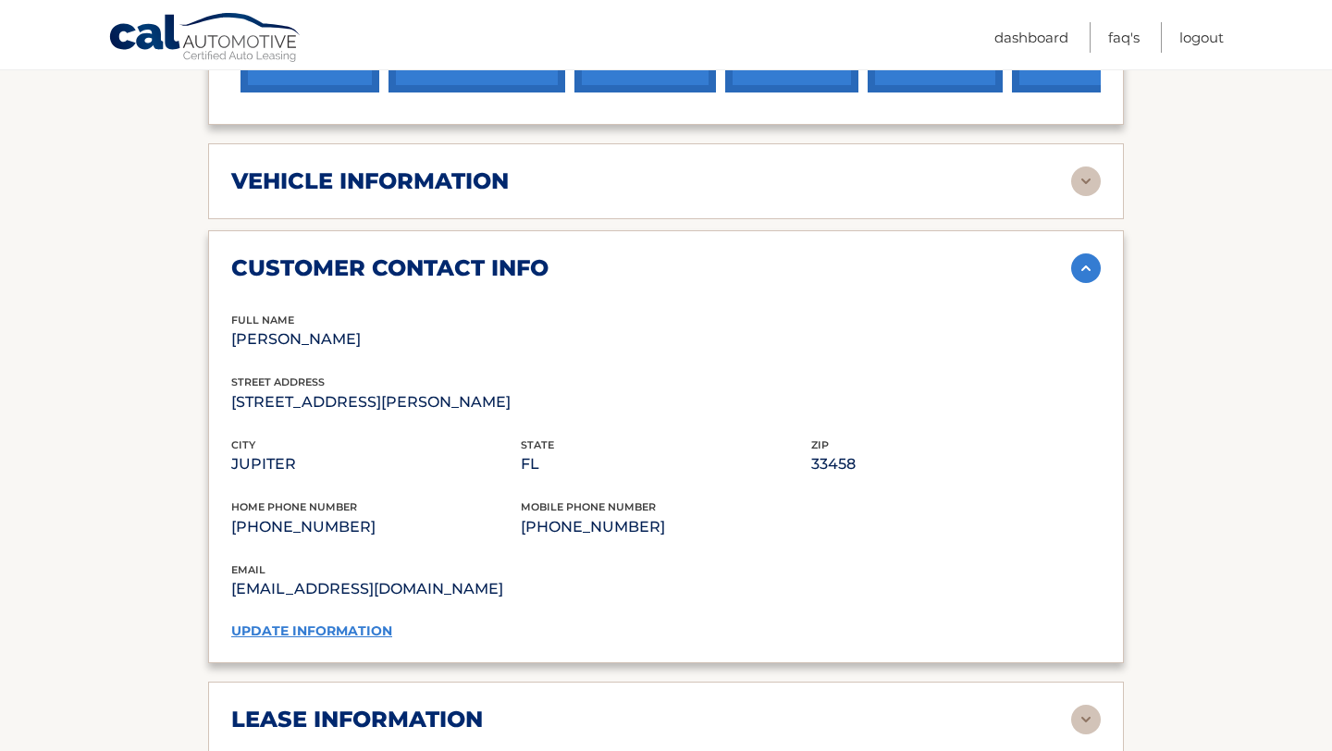
click at [1089, 269] on img at bounding box center [1086, 269] width 30 height 30
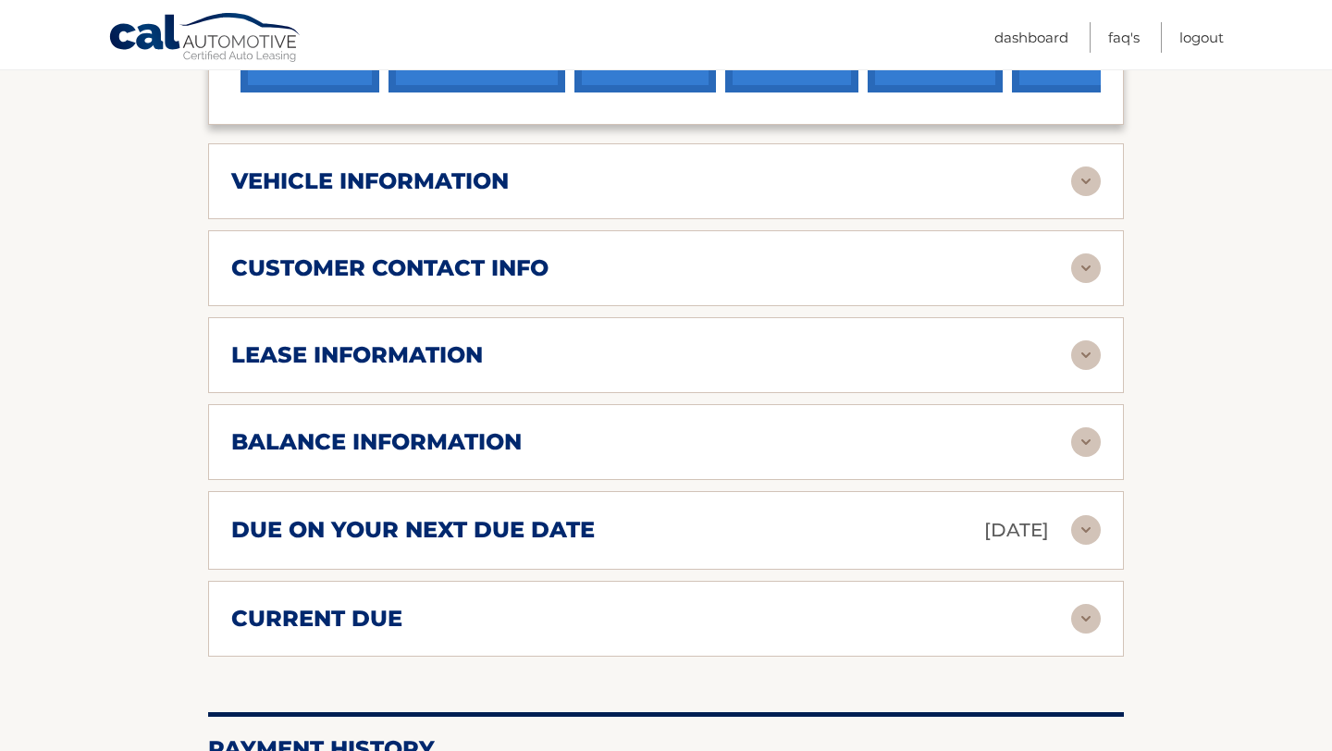
click at [1089, 268] on img at bounding box center [1086, 269] width 30 height 30
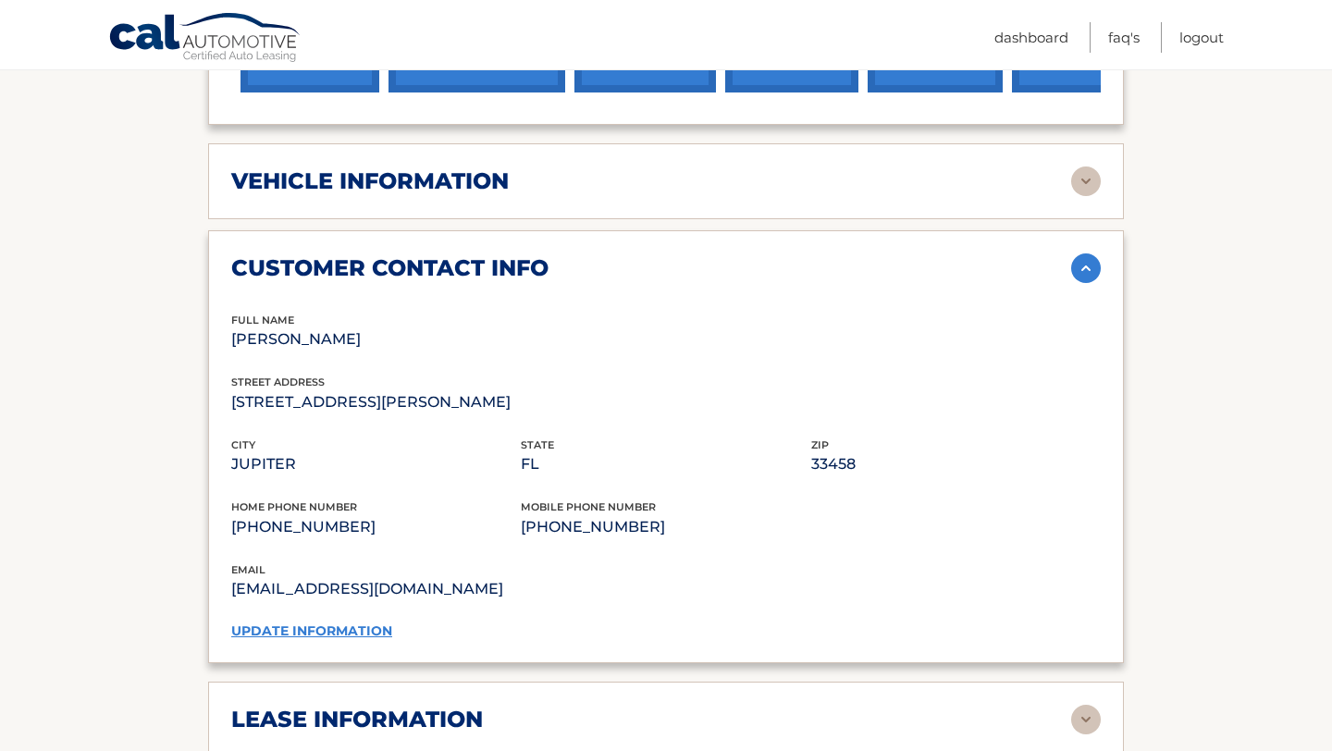
click at [361, 629] on link "update information" at bounding box center [311, 631] width 161 height 17
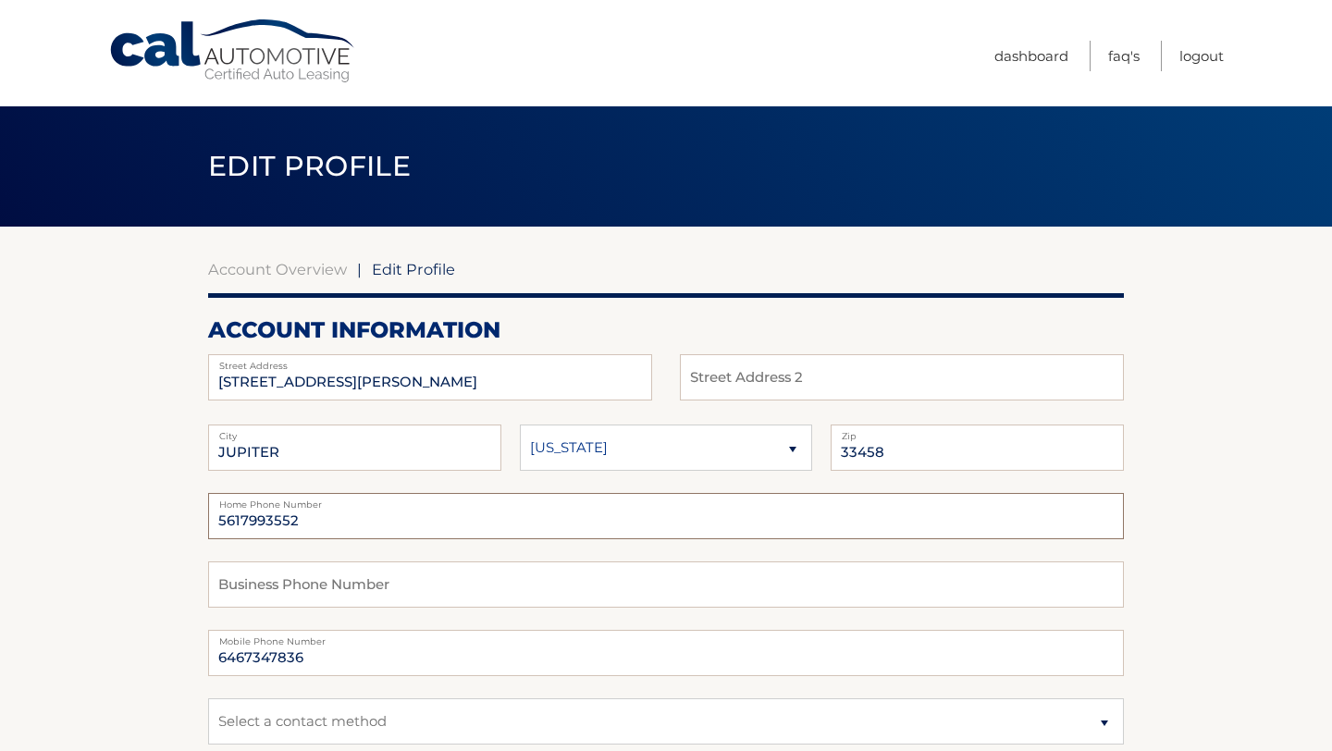
click at [437, 522] on input "5617993552" at bounding box center [666, 516] width 916 height 46
type input "5"
click at [578, 532] on input "text" at bounding box center [666, 516] width 916 height 46
type input "5615967141"
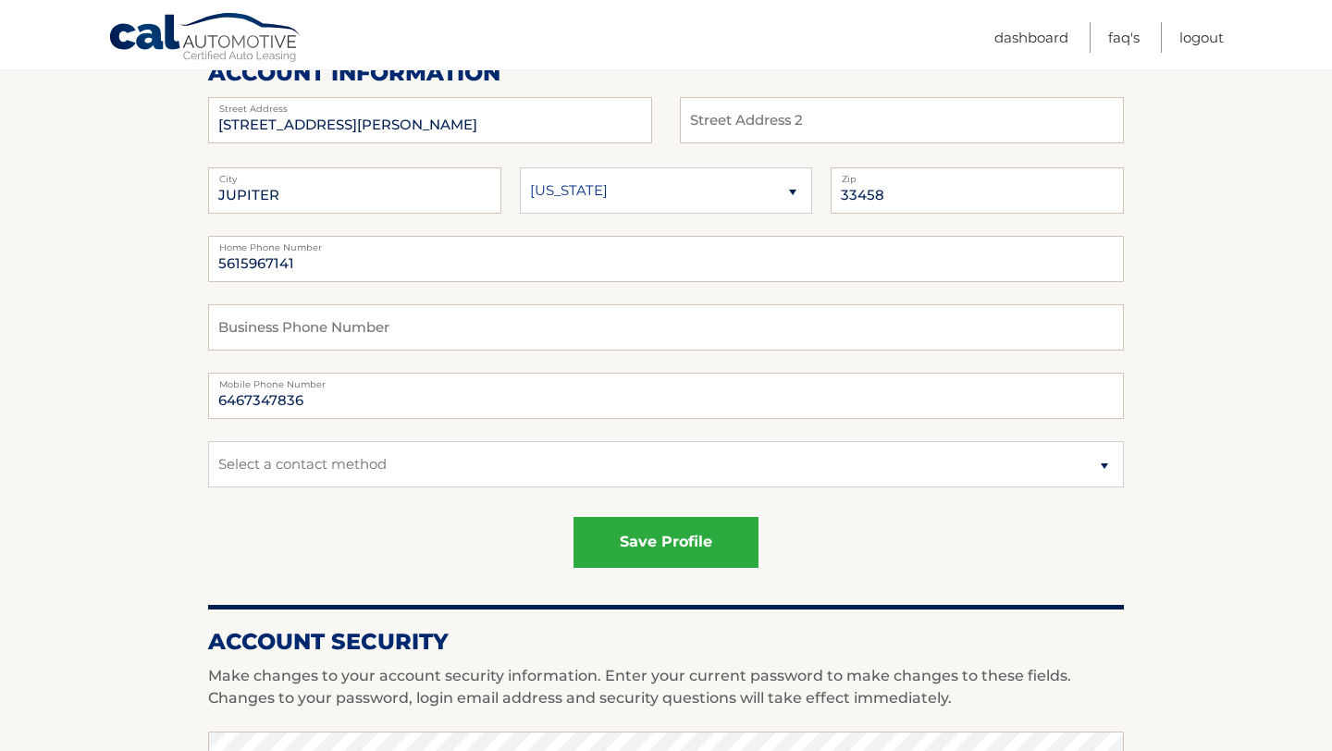
scroll to position [259, 0]
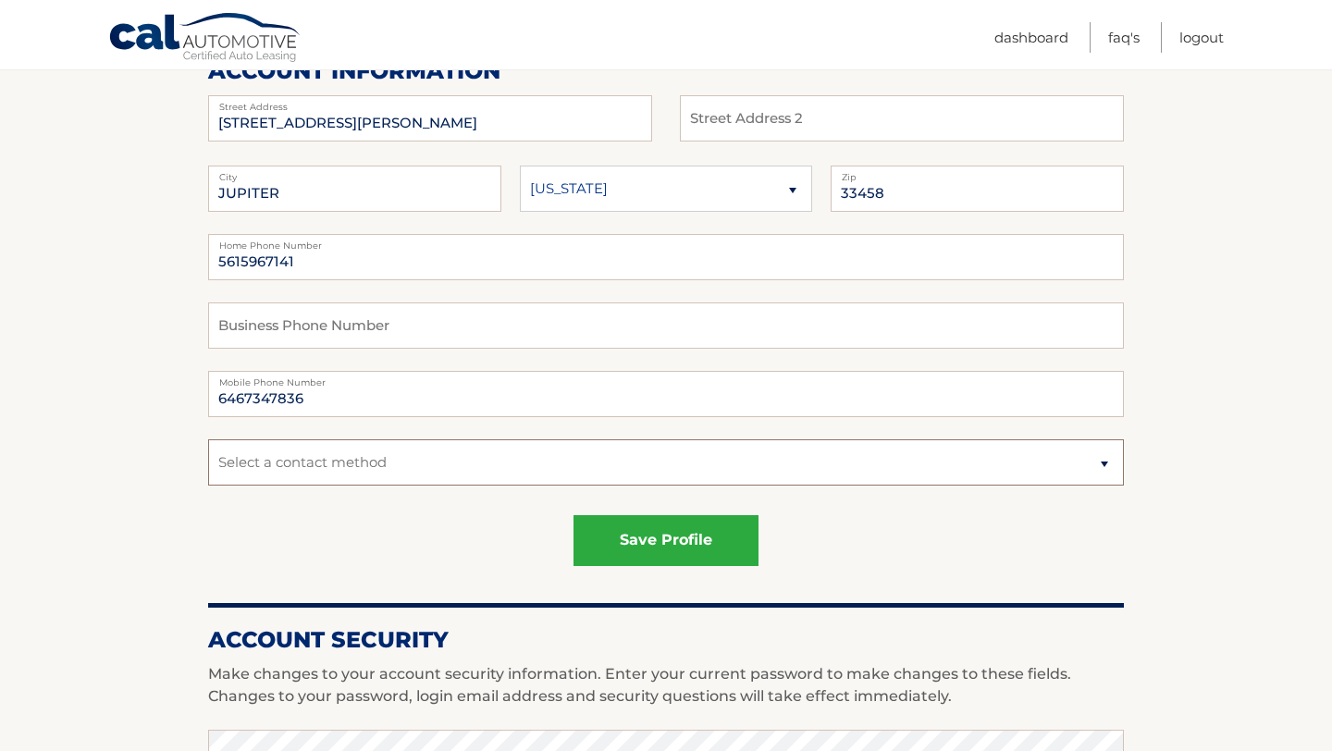
click at [467, 463] on select "Select a contact method Mobile Home" at bounding box center [666, 462] width 916 height 46
select select "1"
click at [208, 439] on select "Select a contact method Mobile Home" at bounding box center [666, 462] width 916 height 46
click at [641, 539] on button "save profile" at bounding box center [666, 540] width 185 height 51
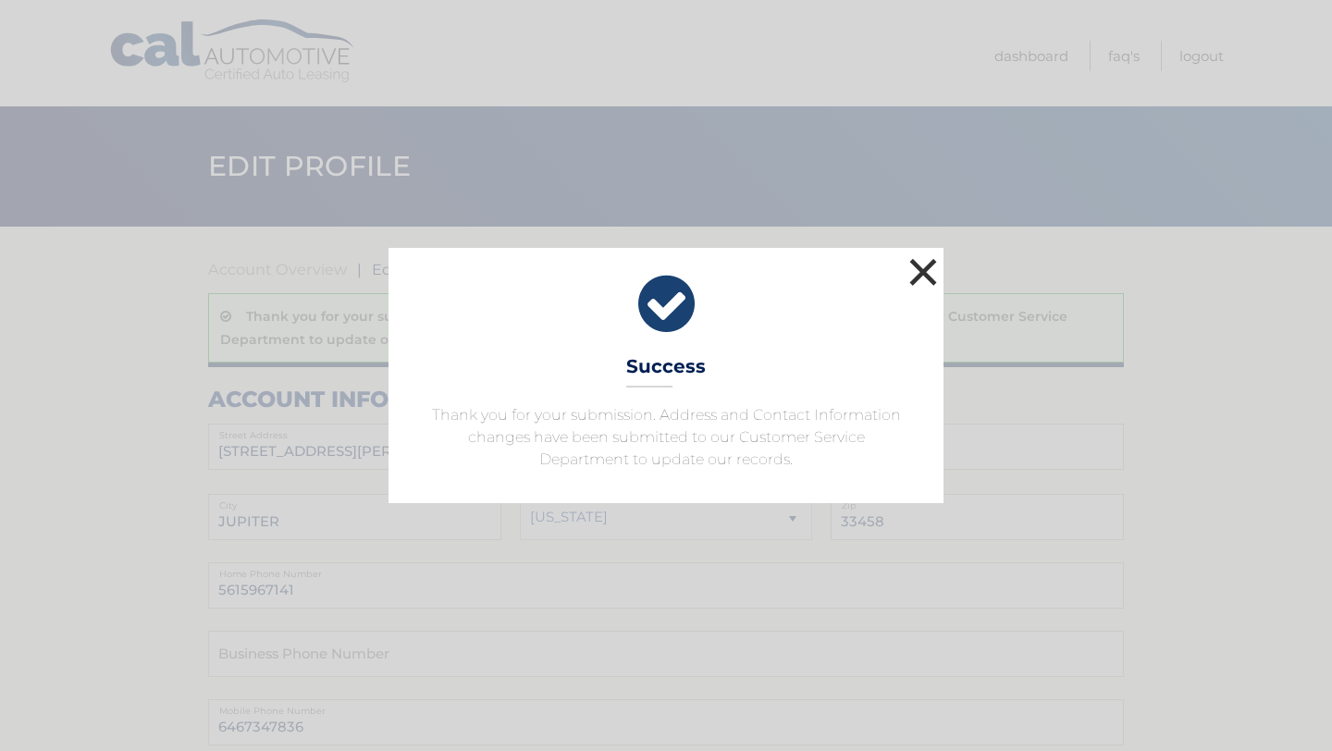
click at [934, 279] on button "×" at bounding box center [923, 272] width 37 height 37
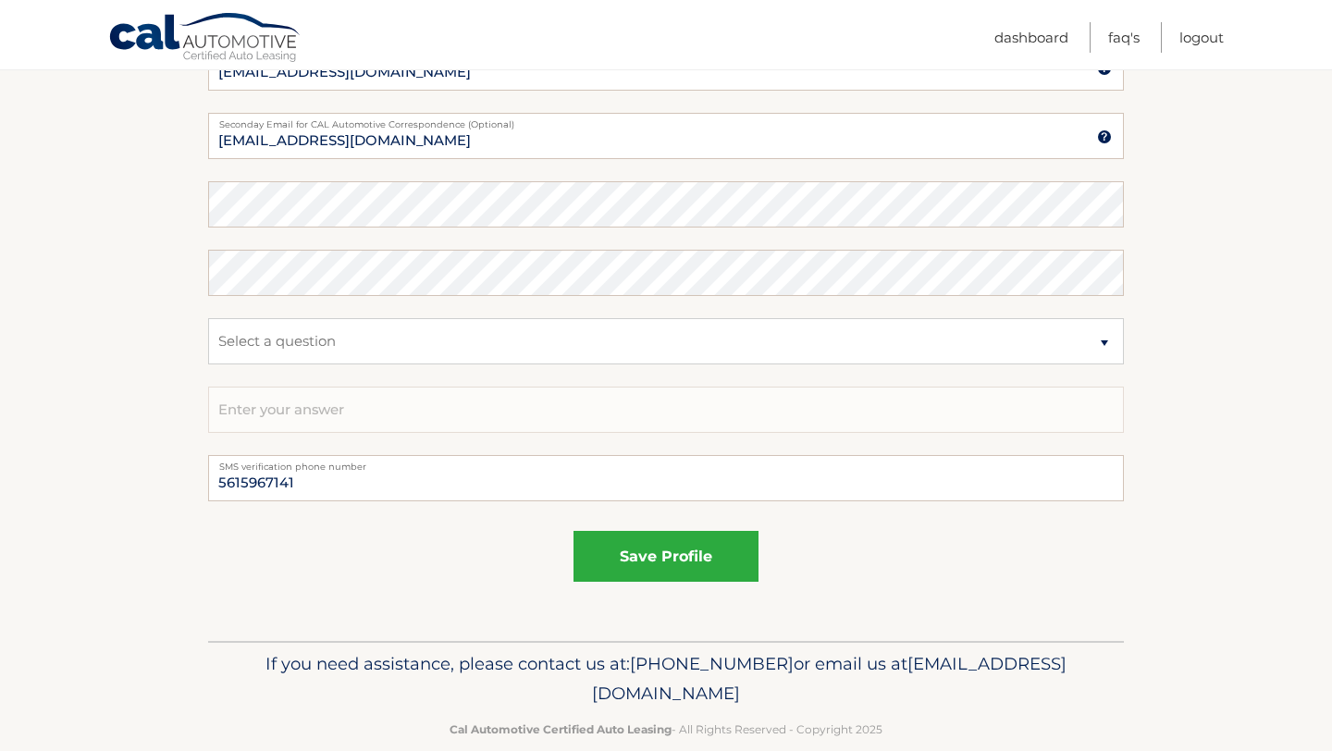
scroll to position [1113, 0]
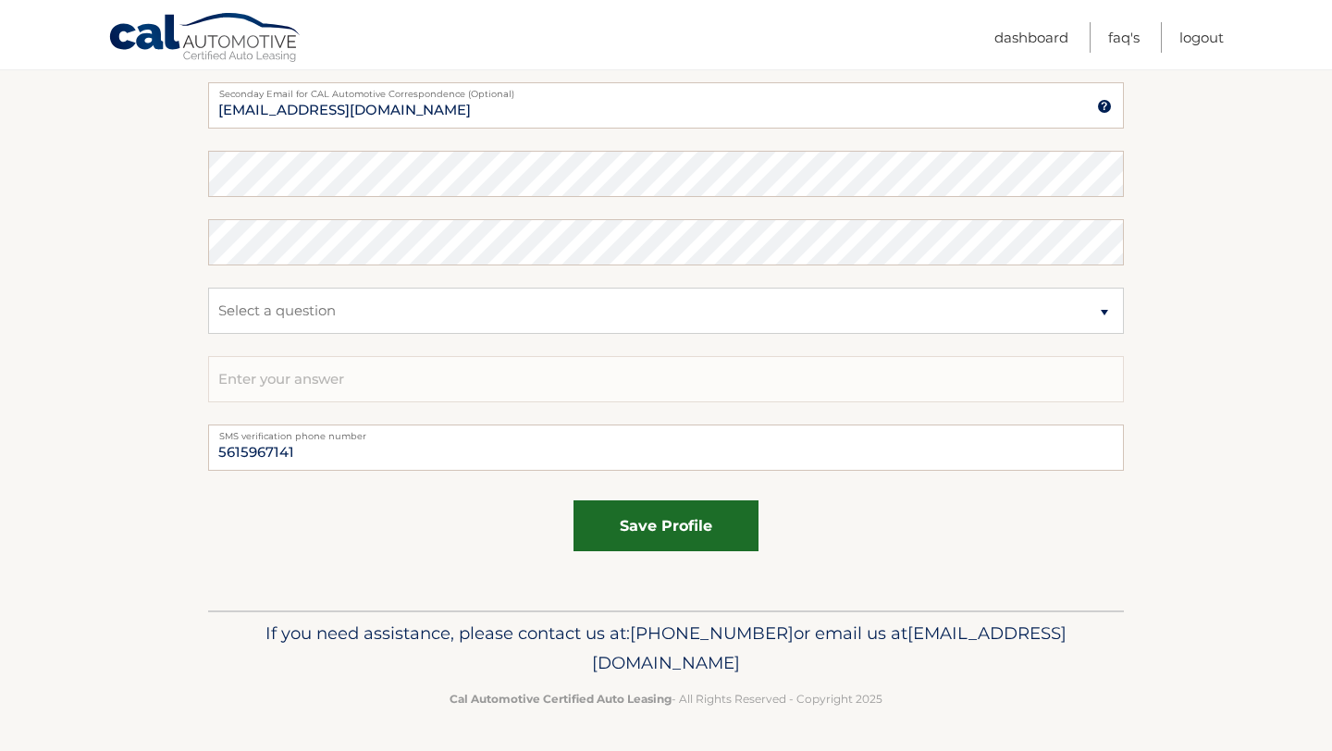
click at [712, 542] on button "save profile" at bounding box center [666, 526] width 185 height 51
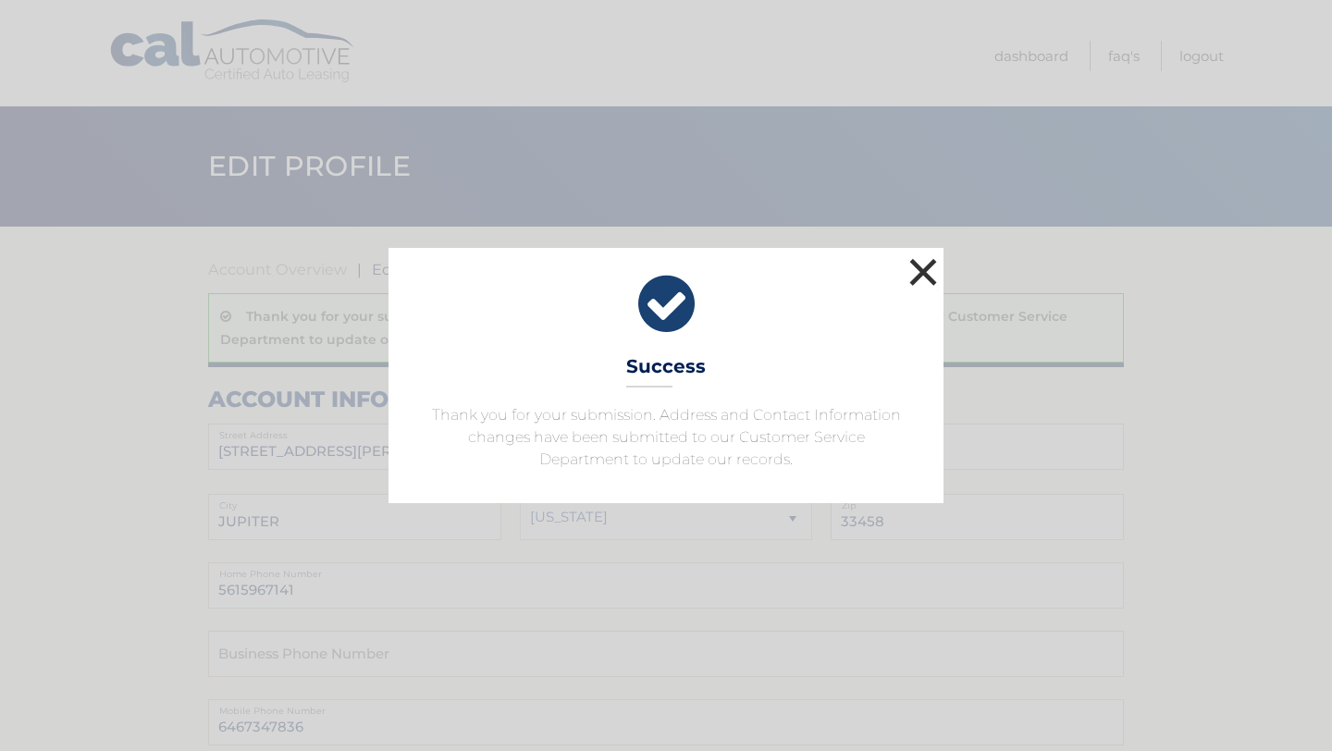
click at [924, 276] on button "×" at bounding box center [923, 272] width 37 height 37
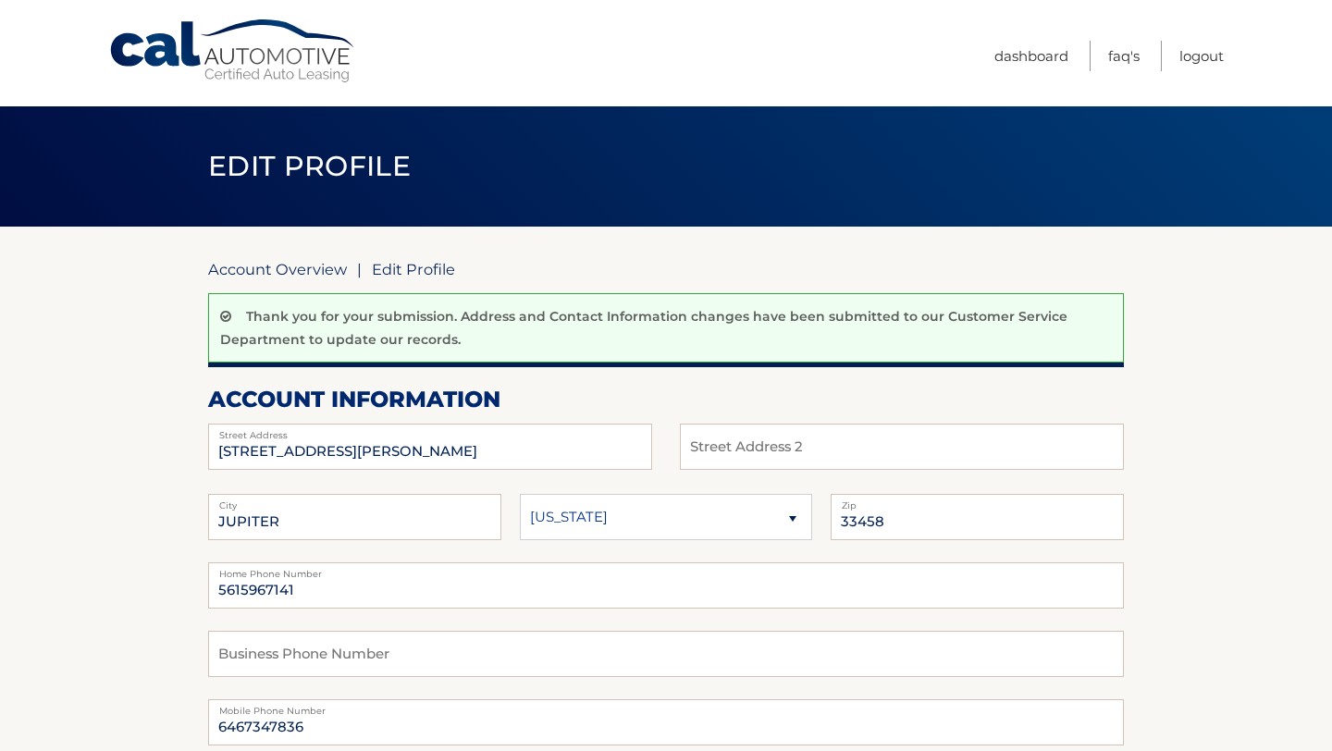
click at [300, 270] on link "Account Overview" at bounding box center [277, 269] width 139 height 19
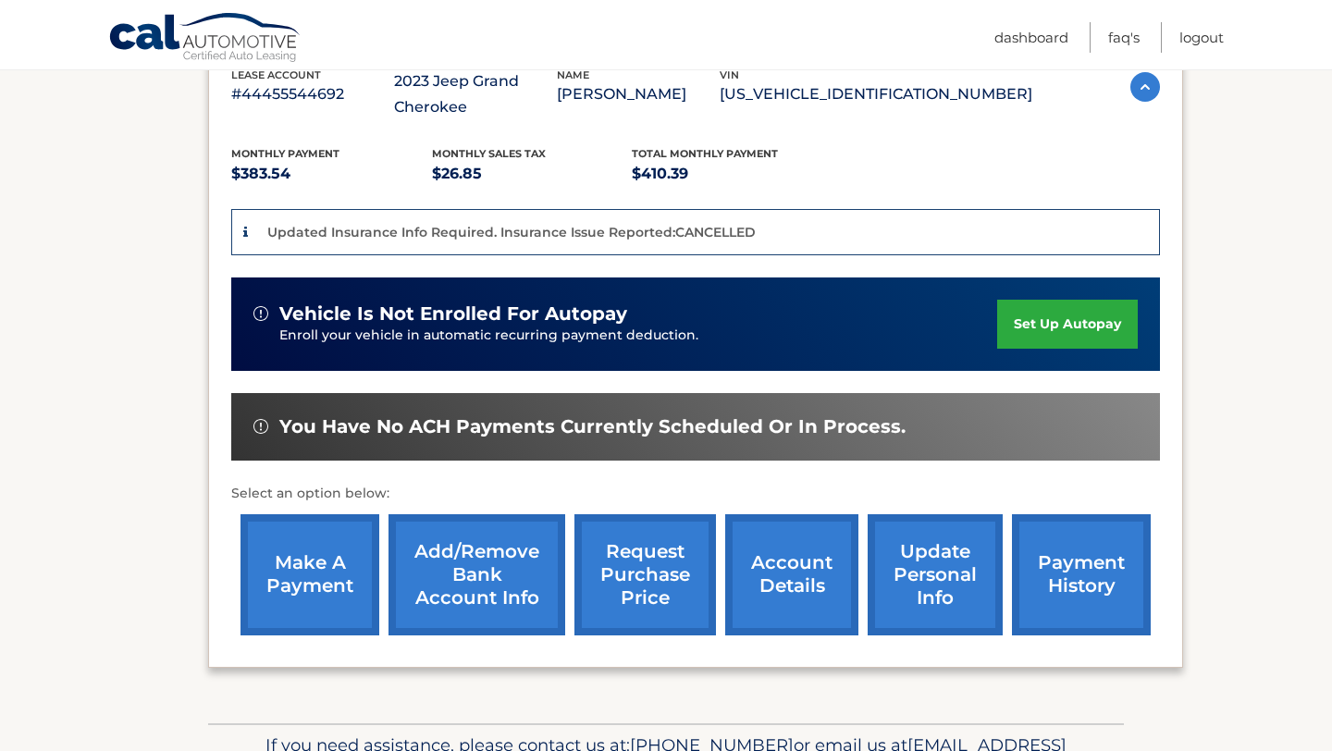
scroll to position [339, 0]
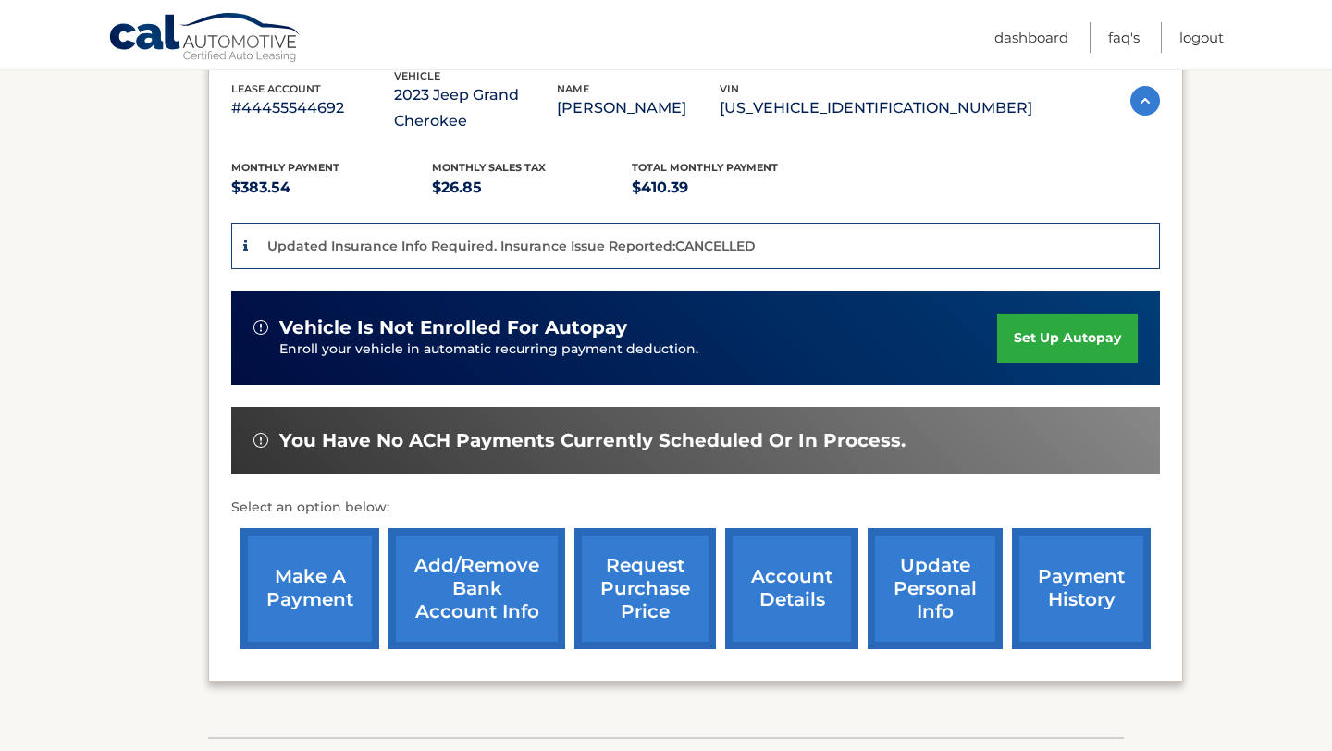
click at [307, 592] on link "make a payment" at bounding box center [310, 588] width 139 height 121
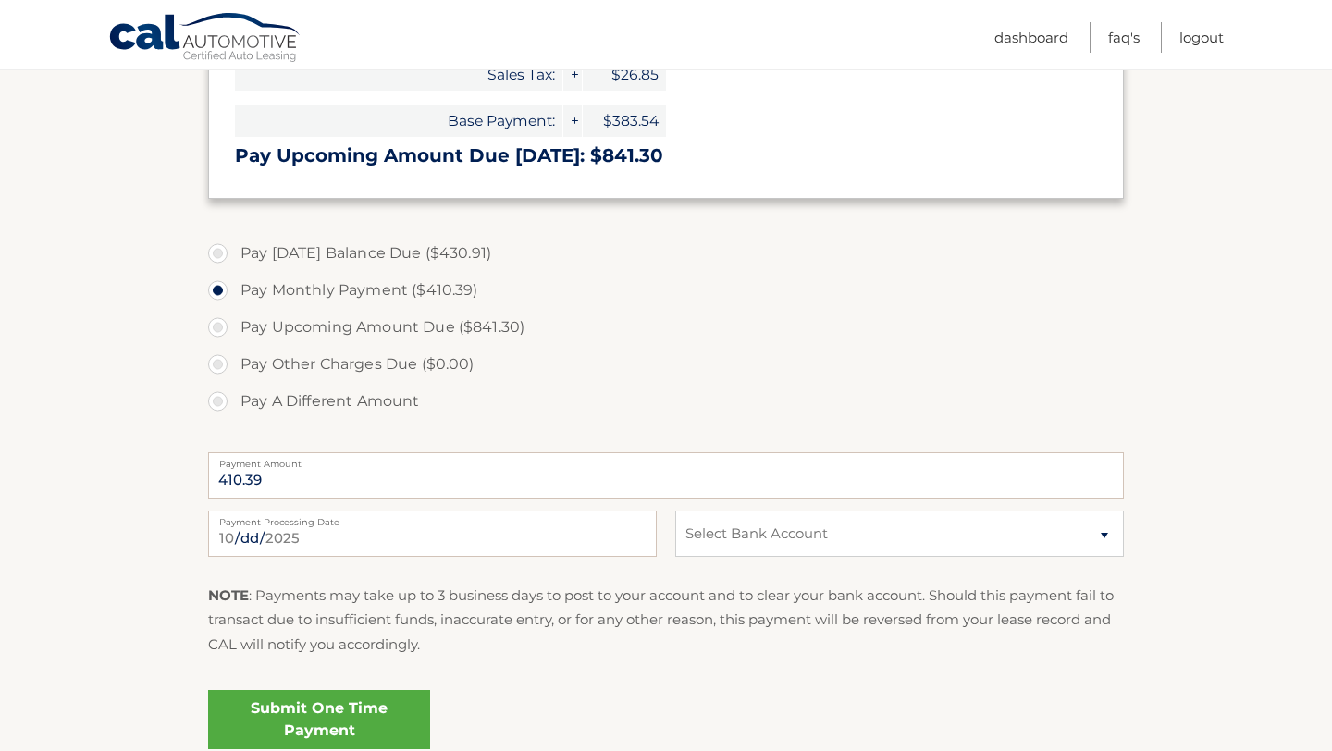
scroll to position [579, 0]
click at [786, 544] on select "Select Bank Account Checking TRUIST BANK *****2140 Checking TD BANK, NA *****41…" at bounding box center [899, 532] width 449 height 46
select select "NjVhZDRiNmQtYjJkNy00MTAzLTk2ZTEtOWY1ODc1Mjc5MDVk"
click at [675, 509] on select "Select Bank Account Checking TRUIST BANK *****2140 Checking TD BANK, NA *****41…" at bounding box center [899, 532] width 449 height 46
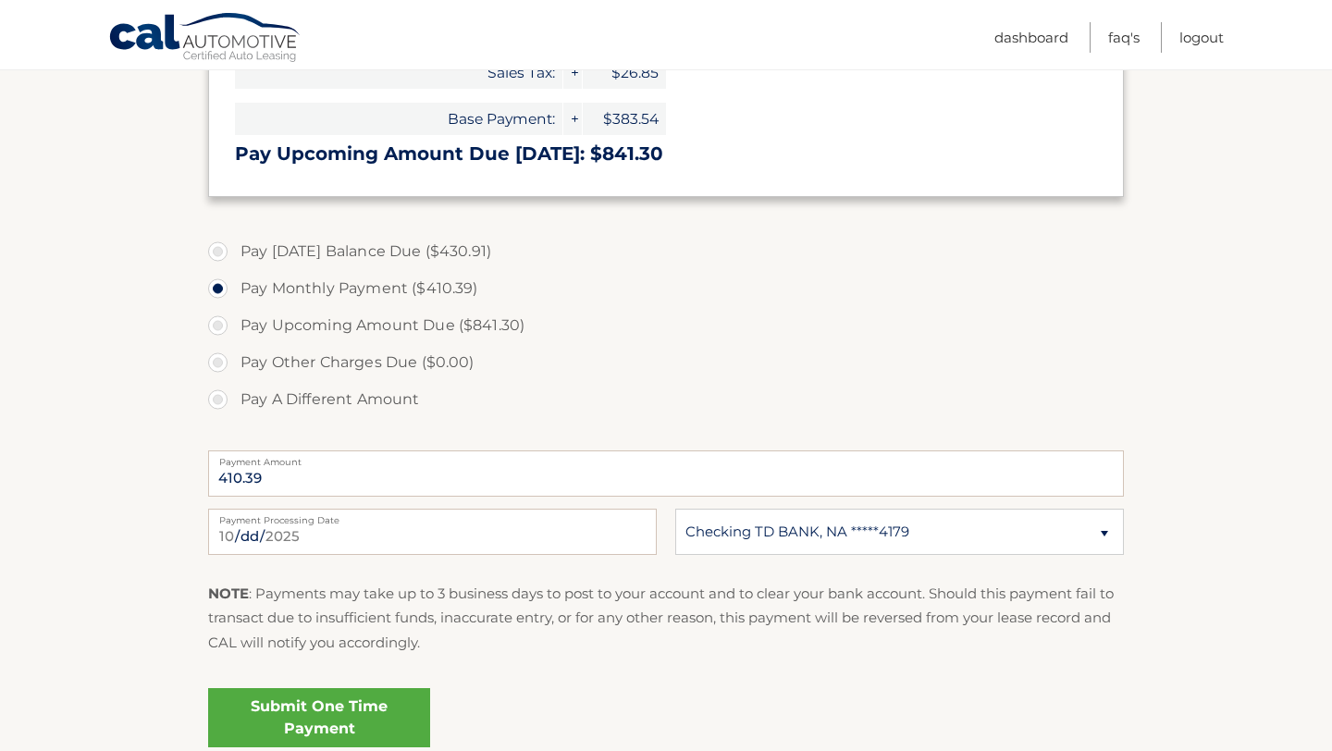
click at [320, 730] on link "Submit One Time Payment" at bounding box center [319, 717] width 222 height 59
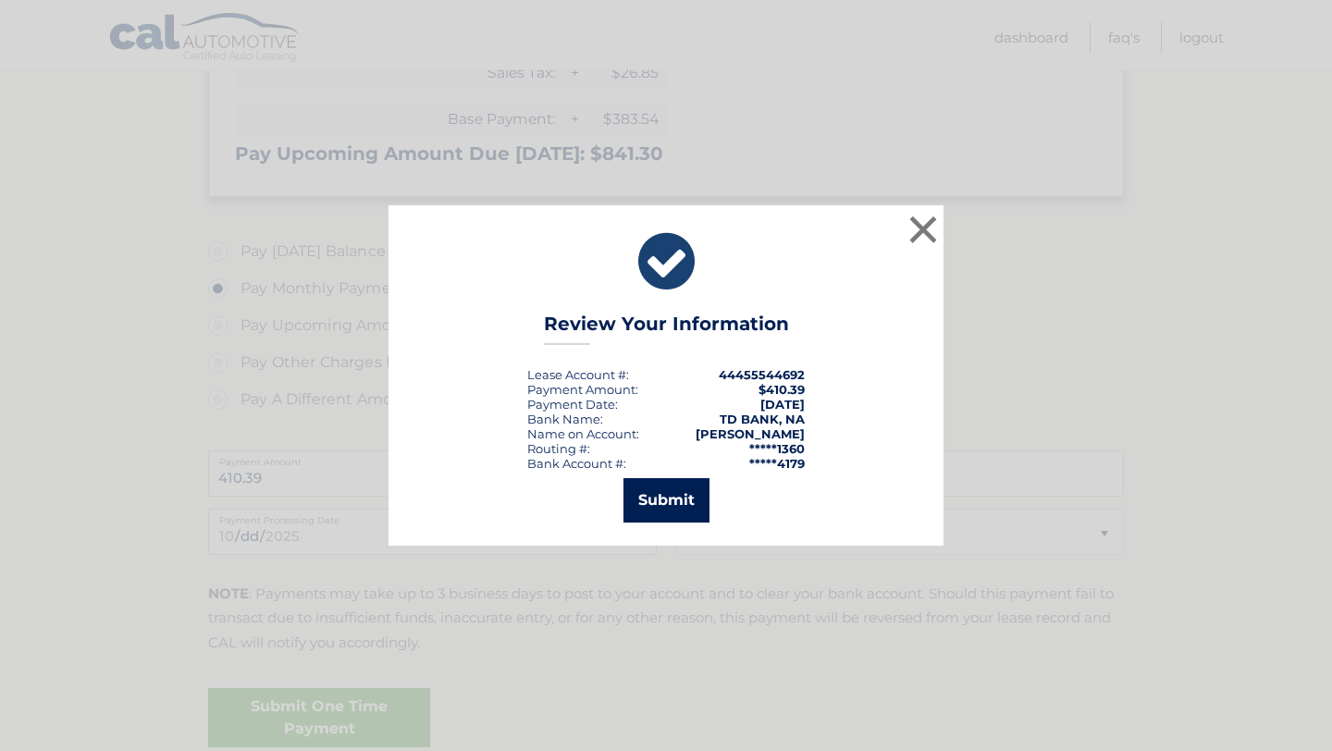
click at [670, 509] on button "Submit" at bounding box center [667, 500] width 86 height 44
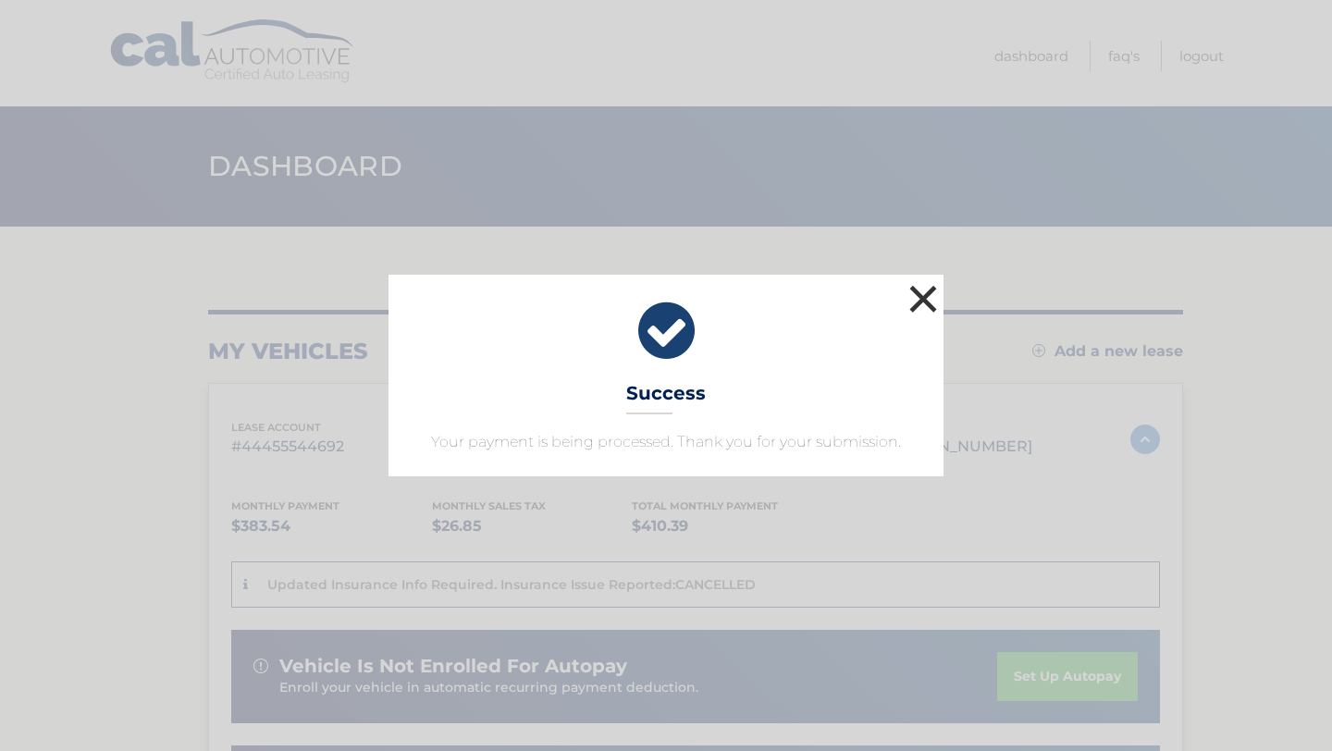
click at [924, 295] on button "×" at bounding box center [923, 298] width 37 height 37
